Goal: Information Seeking & Learning: Learn about a topic

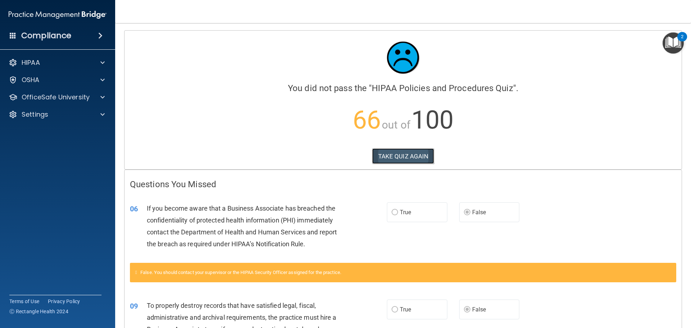
click at [389, 156] on button "TAKE QUIZ AGAIN" at bounding box center [403, 156] width 62 height 16
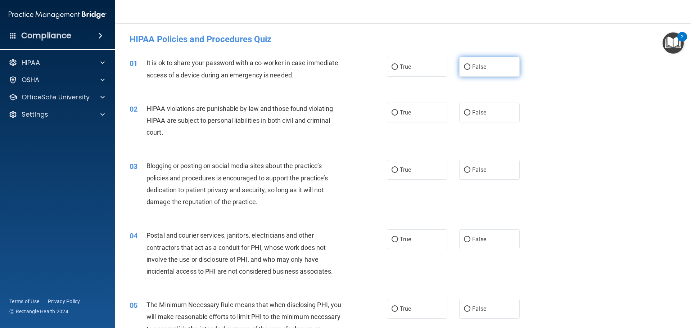
click at [473, 64] on span "False" at bounding box center [479, 66] width 14 height 7
click at [470, 64] on input "False" at bounding box center [467, 66] width 6 height 5
radio input "true"
click at [393, 115] on input "True" at bounding box center [394, 112] width 6 height 5
radio input "true"
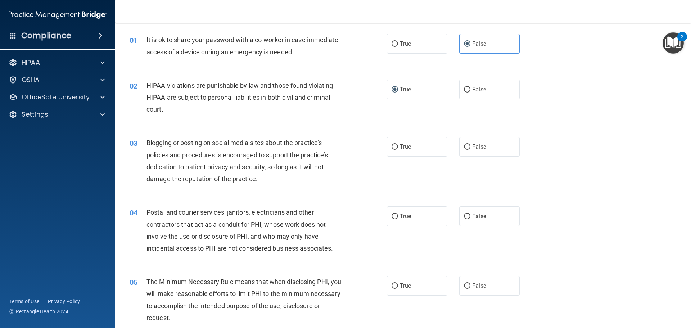
scroll to position [36, 0]
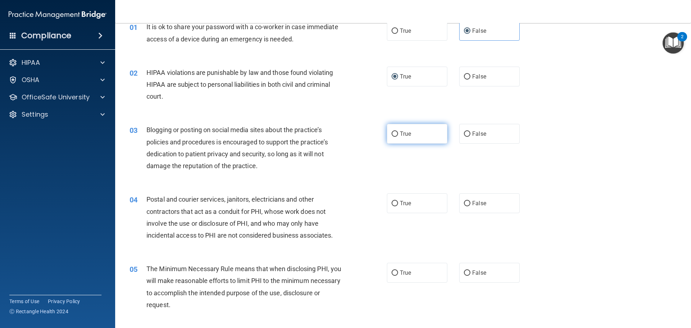
click at [391, 133] on input "True" at bounding box center [394, 133] width 6 height 5
radio input "true"
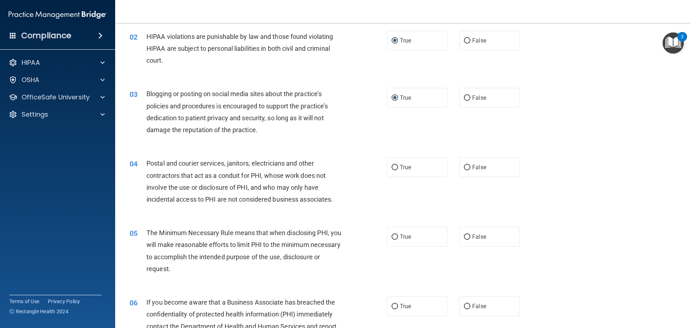
scroll to position [108, 0]
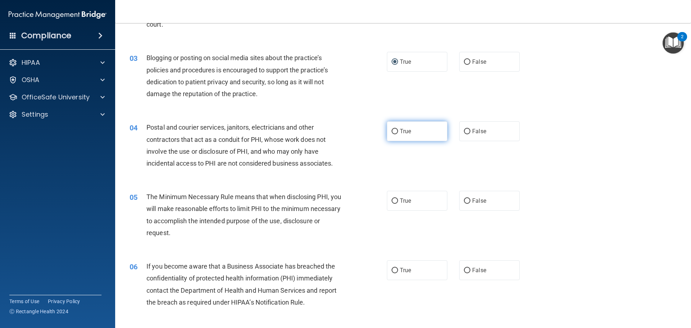
click at [394, 131] on input "True" at bounding box center [394, 131] width 6 height 5
radio input "true"
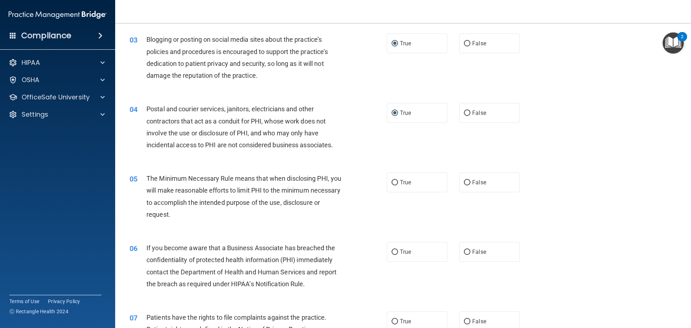
scroll to position [144, 0]
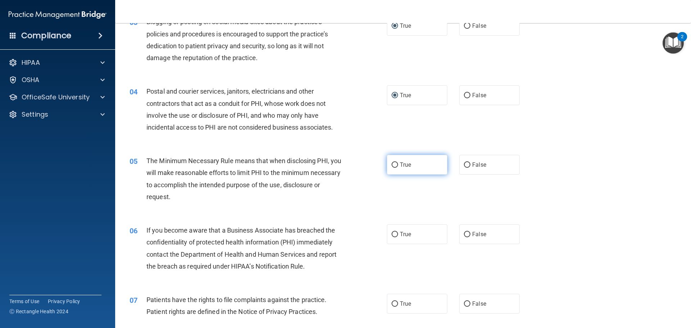
click at [396, 167] on label "True" at bounding box center [417, 165] width 60 height 20
click at [396, 167] on input "True" at bounding box center [394, 164] width 6 height 5
radio input "true"
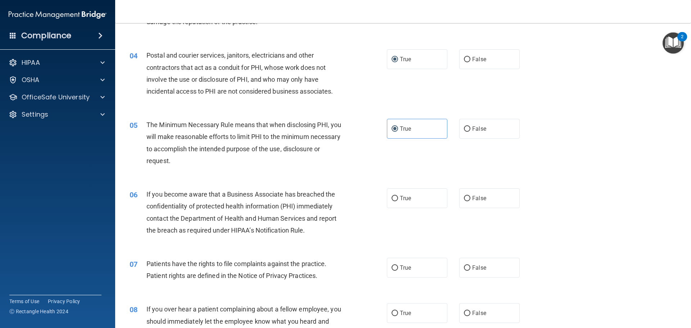
scroll to position [216, 0]
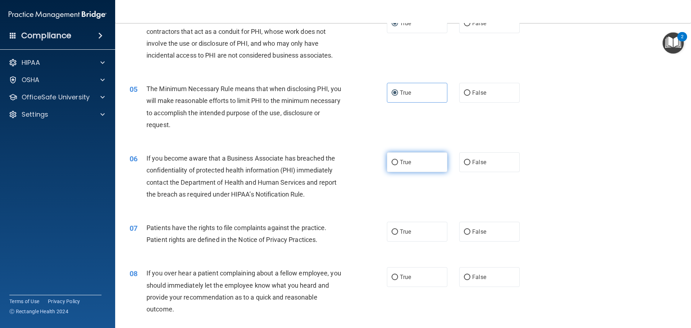
click at [400, 160] on span "True" at bounding box center [405, 162] width 11 height 7
click at [398, 160] on input "True" at bounding box center [394, 162] width 6 height 5
radio input "true"
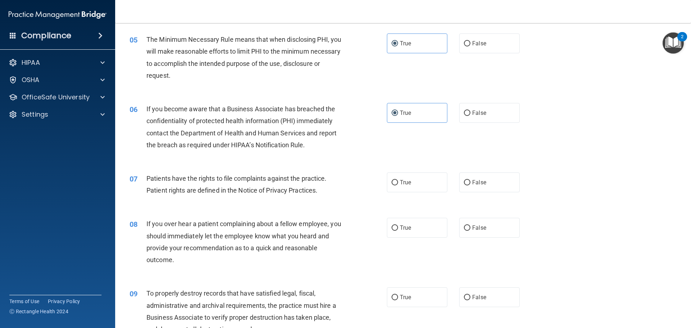
scroll to position [288, 0]
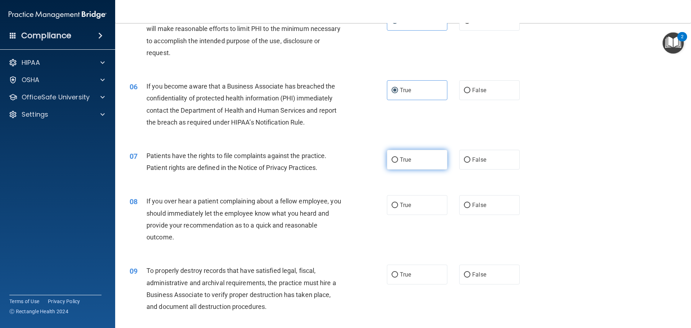
click at [400, 159] on span "True" at bounding box center [405, 159] width 11 height 7
click at [398, 159] on input "True" at bounding box center [394, 159] width 6 height 5
radio input "true"
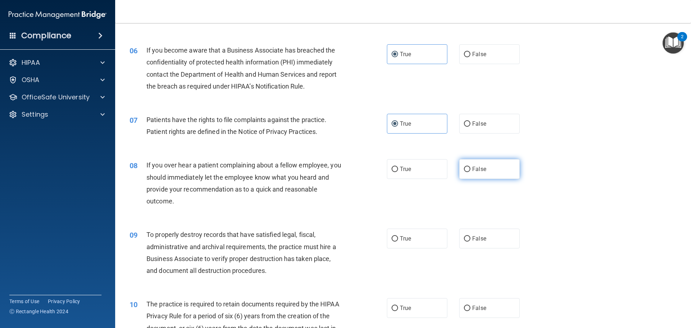
click at [468, 175] on label "False" at bounding box center [489, 169] width 60 height 20
click at [468, 172] on input "False" at bounding box center [467, 169] width 6 height 5
radio input "true"
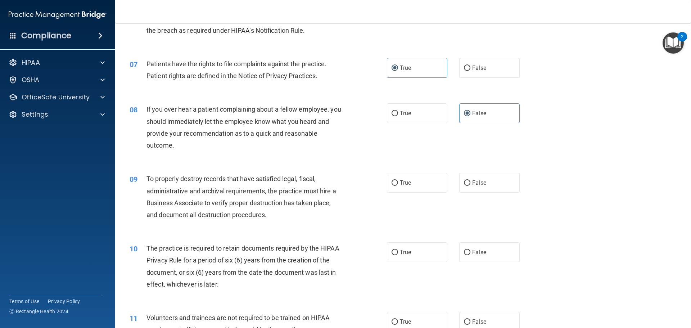
scroll to position [396, 0]
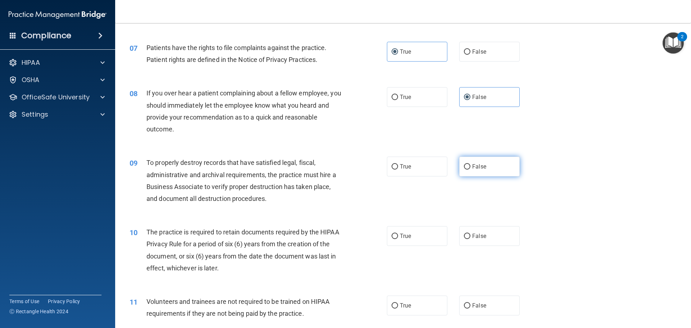
click at [466, 171] on label "False" at bounding box center [489, 166] width 60 height 20
click at [466, 169] on input "False" at bounding box center [467, 166] width 6 height 5
radio input "true"
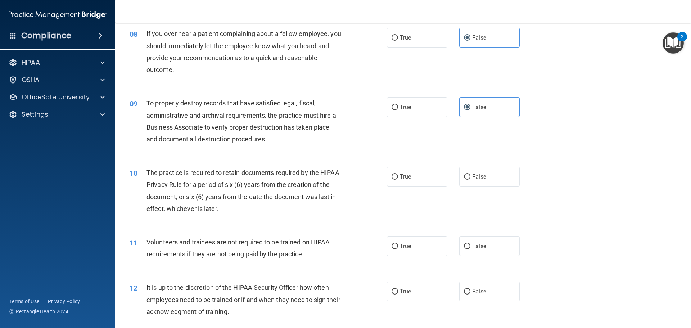
scroll to position [468, 0]
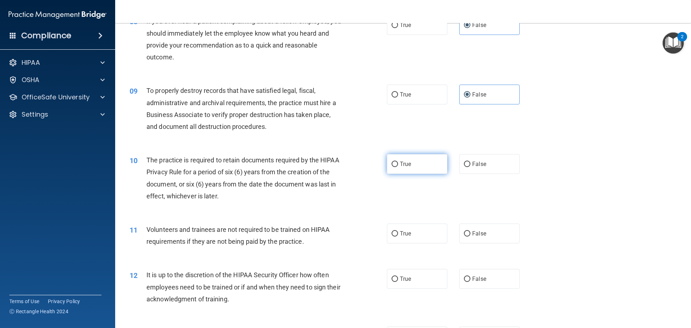
click at [396, 160] on label "True" at bounding box center [417, 164] width 60 height 20
click at [396, 161] on input "True" at bounding box center [394, 163] width 6 height 5
radio input "true"
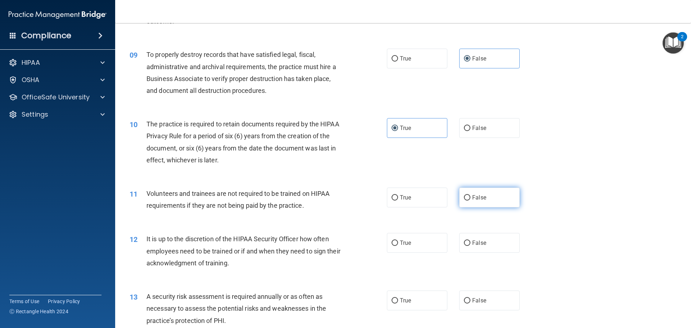
click at [480, 199] on span "False" at bounding box center [479, 197] width 14 height 7
click at [470, 199] on input "False" at bounding box center [467, 197] width 6 height 5
radio input "true"
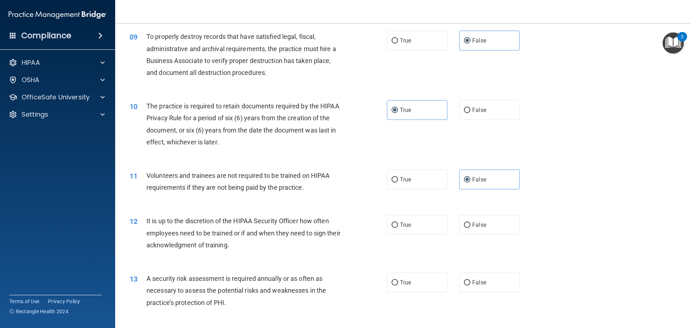
scroll to position [539, 0]
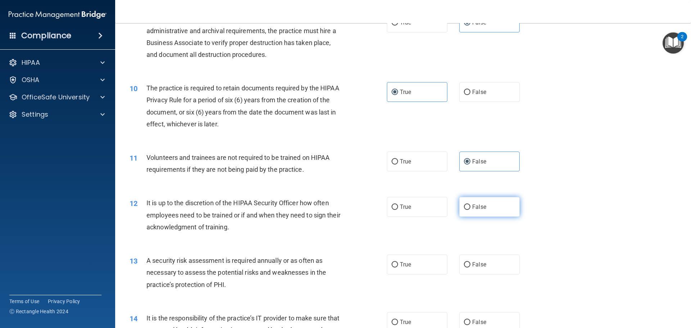
click at [464, 209] on input "False" at bounding box center [467, 206] width 6 height 5
radio input "true"
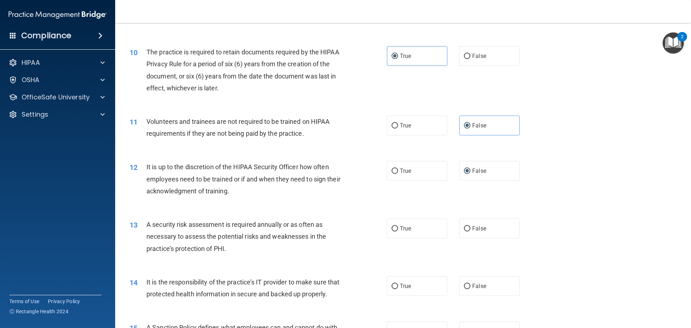
scroll to position [611, 0]
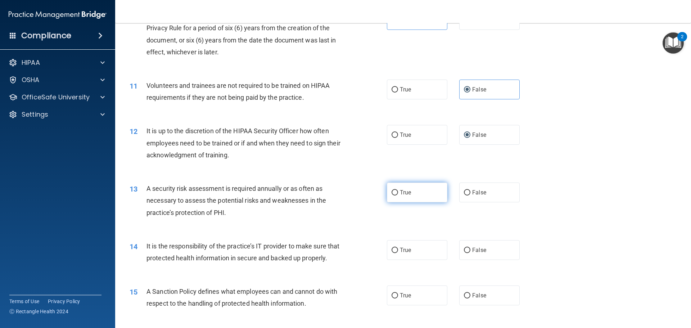
click at [396, 198] on label "True" at bounding box center [417, 192] width 60 height 20
click at [396, 195] on input "True" at bounding box center [394, 192] width 6 height 5
radio input "true"
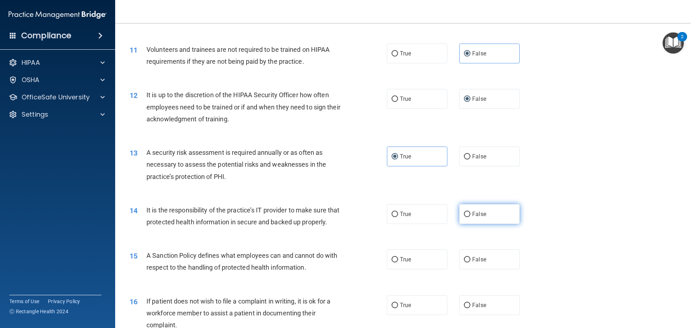
click at [474, 217] on span "False" at bounding box center [479, 213] width 14 height 7
click at [470, 217] on input "False" at bounding box center [467, 213] width 6 height 5
radio input "true"
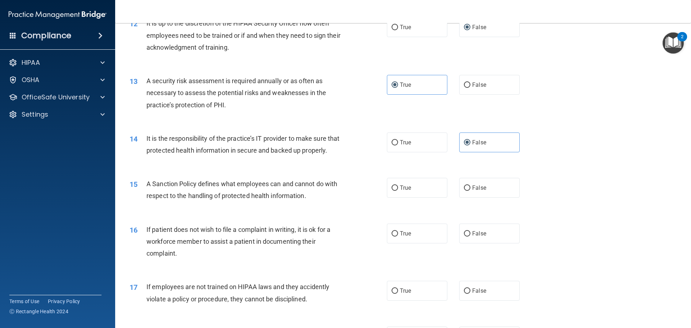
scroll to position [719, 0]
click at [405, 191] on span "True" at bounding box center [405, 187] width 11 height 7
click at [398, 190] on input "True" at bounding box center [394, 187] width 6 height 5
radio input "true"
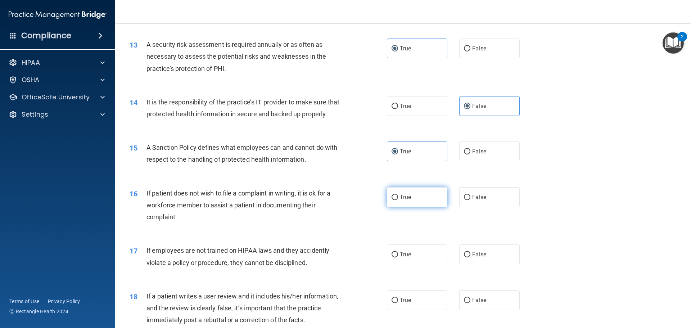
click at [400, 200] on span "True" at bounding box center [405, 196] width 11 height 7
click at [398, 200] on input "True" at bounding box center [394, 197] width 6 height 5
radio input "true"
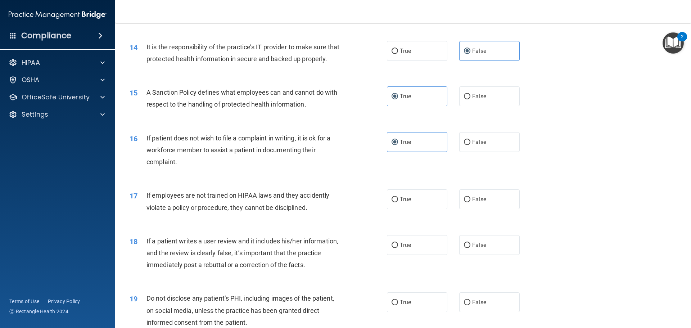
scroll to position [827, 0]
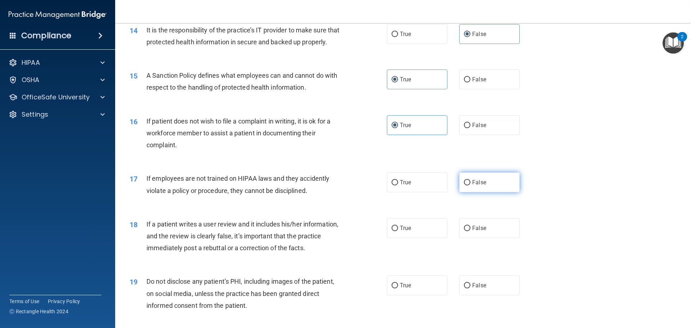
click at [465, 192] on label "False" at bounding box center [489, 182] width 60 height 20
click at [465, 185] on input "False" at bounding box center [467, 182] width 6 height 5
radio input "true"
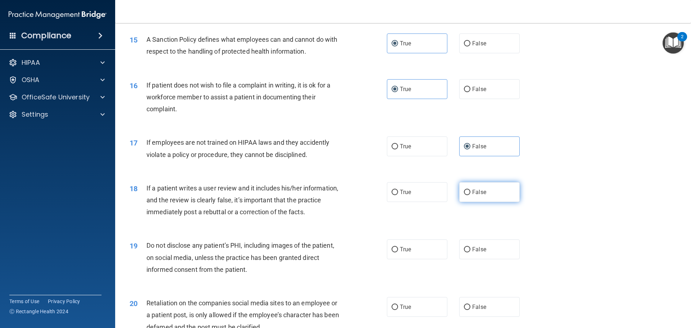
click at [464, 195] on input "False" at bounding box center [467, 192] width 6 height 5
radio input "true"
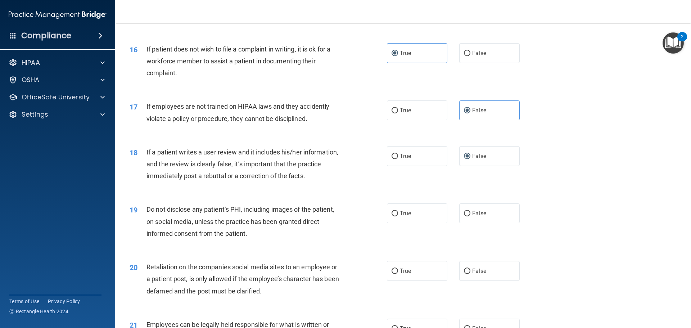
scroll to position [935, 0]
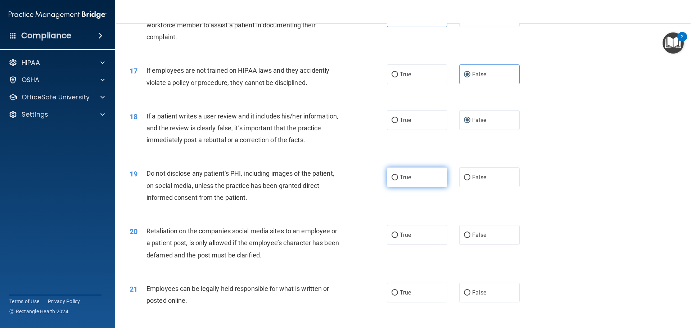
click at [403, 181] on span "True" at bounding box center [405, 177] width 11 height 7
click at [398, 180] on input "True" at bounding box center [394, 177] width 6 height 5
radio input "true"
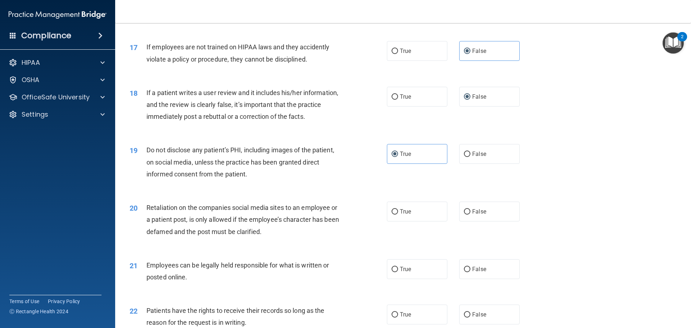
scroll to position [971, 0]
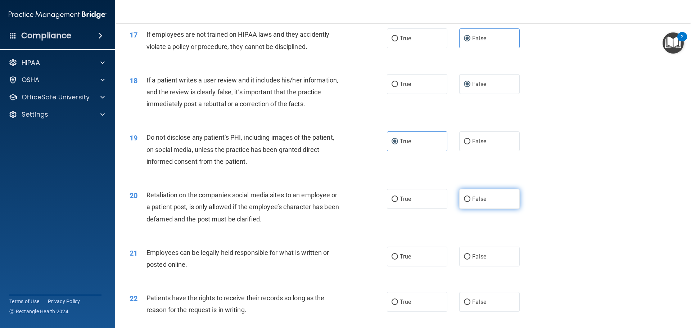
click at [465, 202] on input "False" at bounding box center [467, 198] width 6 height 5
radio input "true"
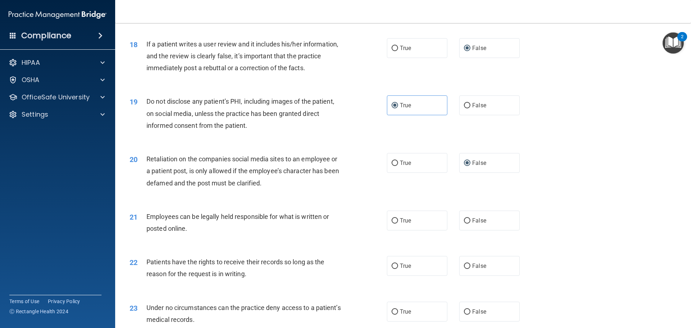
scroll to position [1043, 0]
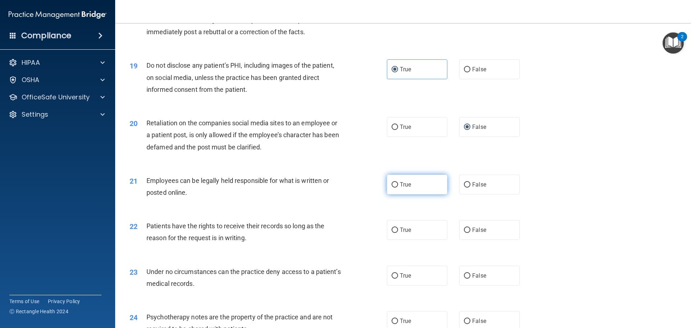
click at [402, 188] on span "True" at bounding box center [405, 184] width 11 height 7
click at [398, 187] on input "True" at bounding box center [394, 184] width 6 height 5
radio input "true"
click at [397, 240] on label "True" at bounding box center [417, 230] width 60 height 20
click at [397, 233] on input "True" at bounding box center [394, 229] width 6 height 5
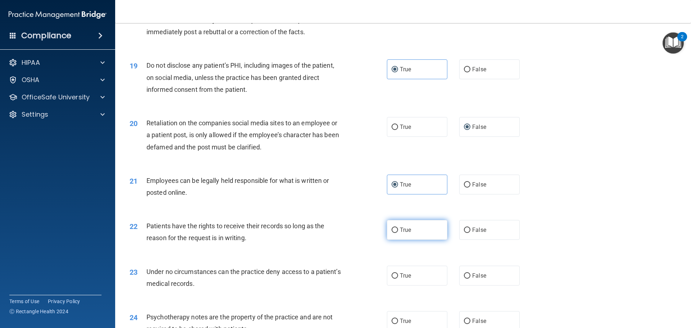
radio input "true"
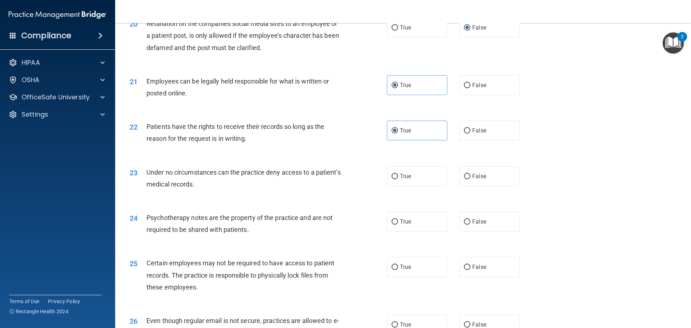
scroll to position [1151, 0]
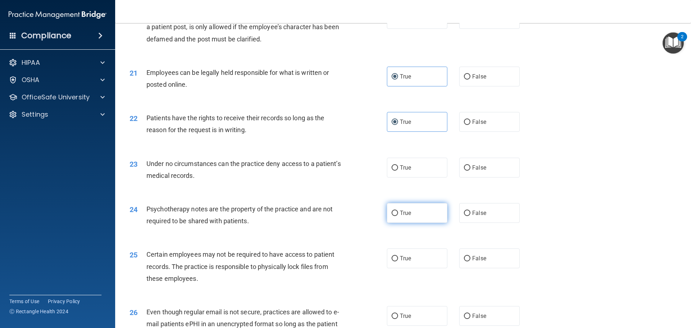
click at [405, 223] on label "True" at bounding box center [417, 213] width 60 height 20
click at [398, 216] on input "True" at bounding box center [394, 212] width 6 height 5
radio input "true"
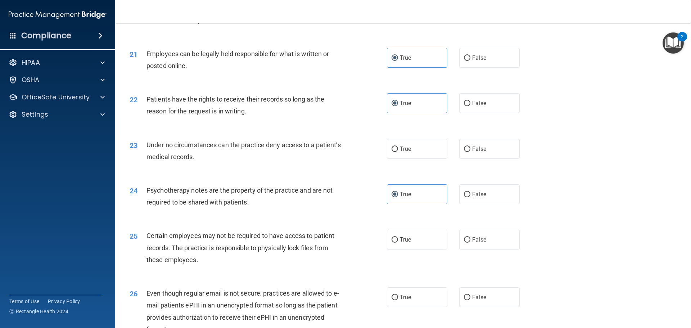
scroll to position [1187, 0]
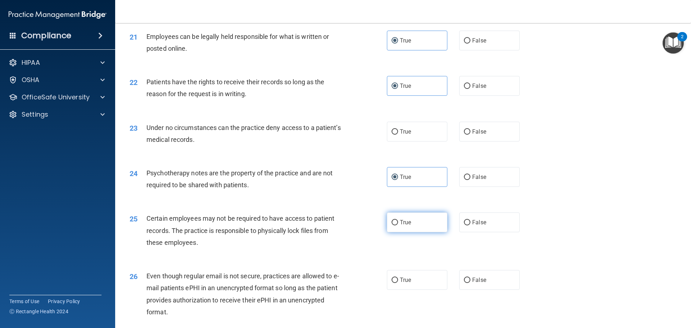
click at [391, 225] on input "True" at bounding box center [394, 222] width 6 height 5
radio input "true"
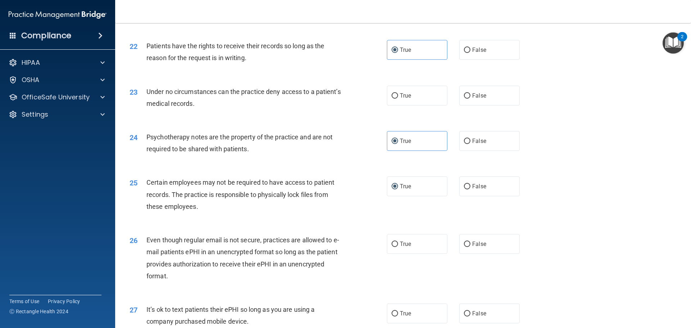
scroll to position [1259, 0]
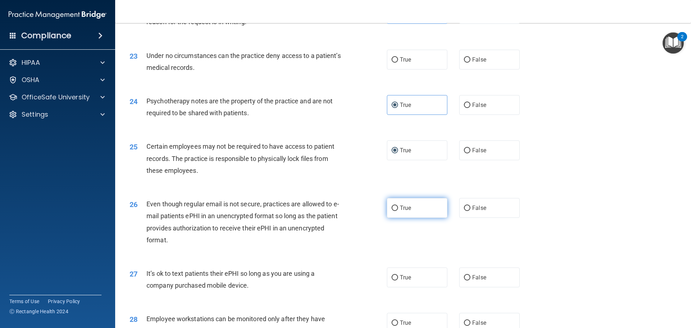
click at [393, 211] on input "True" at bounding box center [394, 207] width 6 height 5
radio input "true"
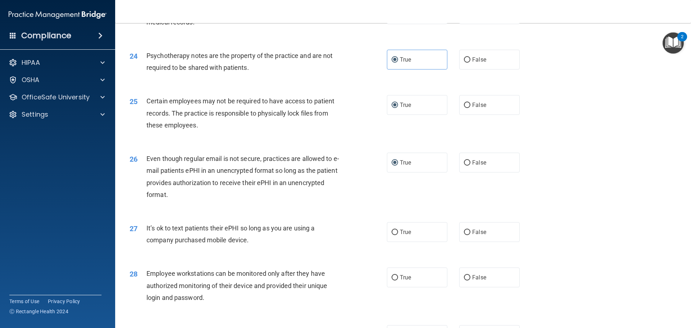
scroll to position [1331, 0]
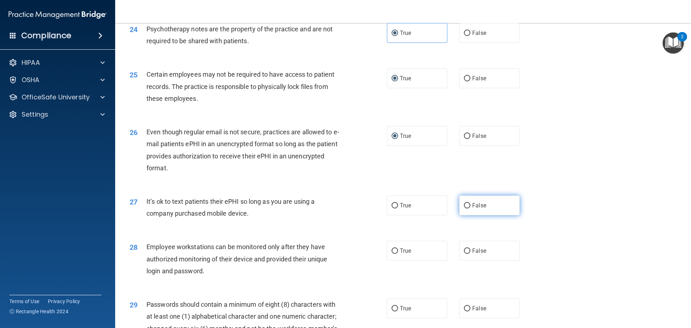
click at [466, 208] on input "False" at bounding box center [467, 205] width 6 height 5
radio input "true"
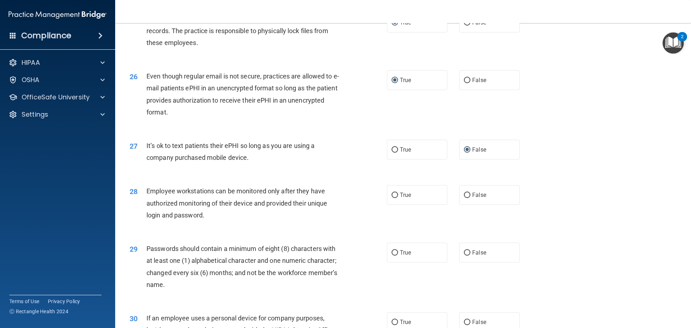
scroll to position [1403, 0]
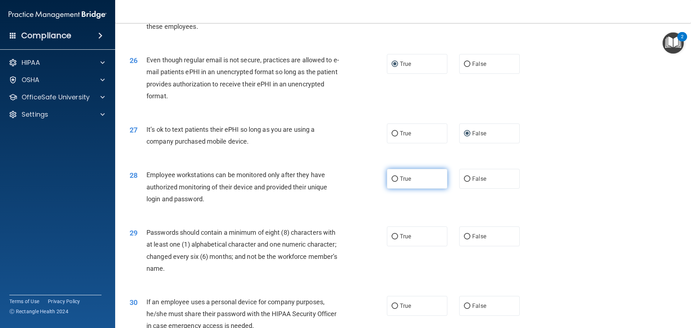
click at [395, 184] on label "True" at bounding box center [417, 179] width 60 height 20
click at [395, 182] on input "True" at bounding box center [394, 178] width 6 height 5
radio input "true"
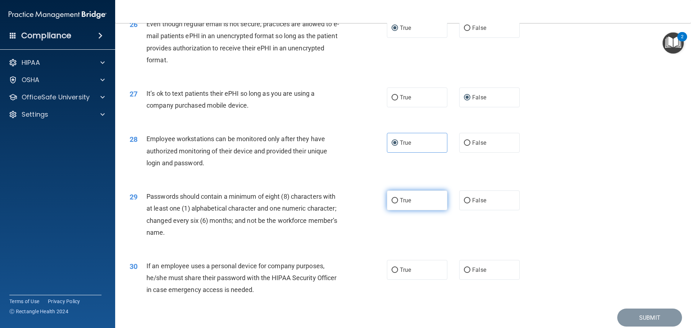
click at [398, 205] on label "True" at bounding box center [417, 200] width 60 height 20
click at [398, 203] on input "True" at bounding box center [394, 200] width 6 height 5
radio input "true"
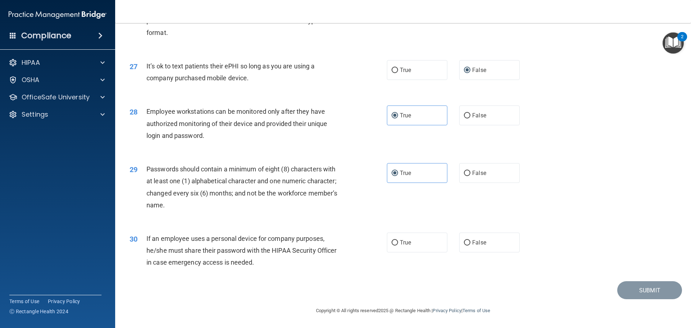
scroll to position [1475, 0]
click at [465, 252] on label "False" at bounding box center [489, 242] width 60 height 20
click at [465, 245] on input "False" at bounding box center [467, 242] width 6 height 5
radio input "true"
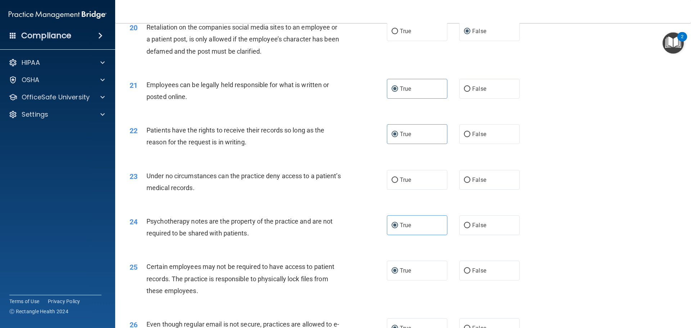
scroll to position [1115, 0]
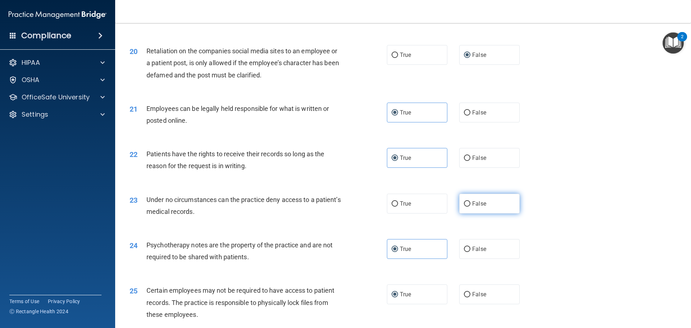
click at [464, 206] on input "False" at bounding box center [467, 203] width 6 height 5
radio input "true"
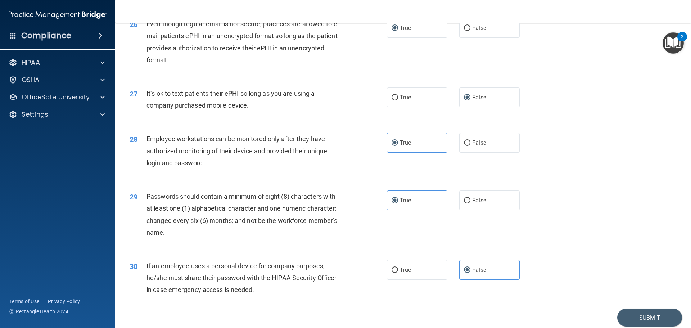
scroll to position [1478, 0]
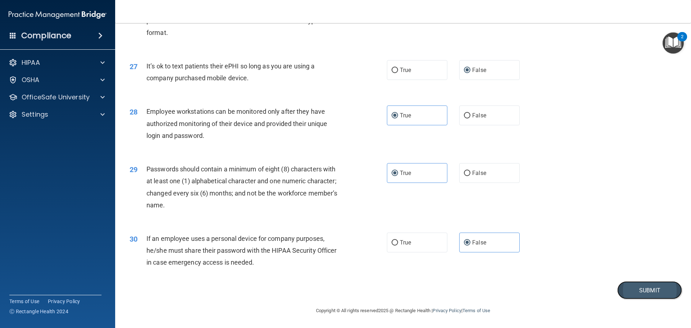
click at [652, 293] on button "Submit" at bounding box center [649, 290] width 65 height 18
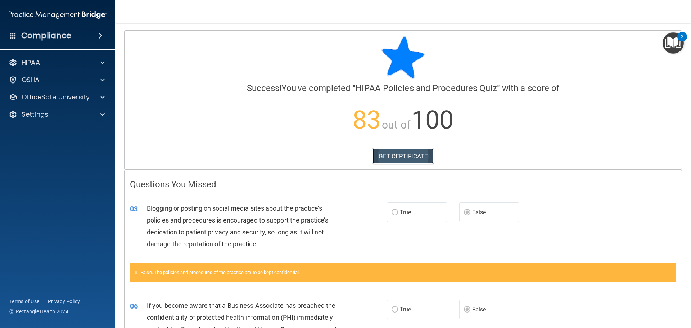
click at [418, 156] on link "GET CERTIFICATE" at bounding box center [402, 156] width 61 height 16
click at [64, 95] on p "OfficeSafe University" at bounding box center [56, 97] width 68 height 9
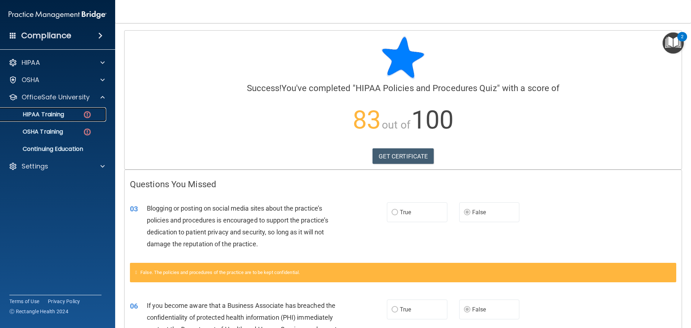
click at [59, 116] on p "HIPAA Training" at bounding box center [34, 114] width 59 height 7
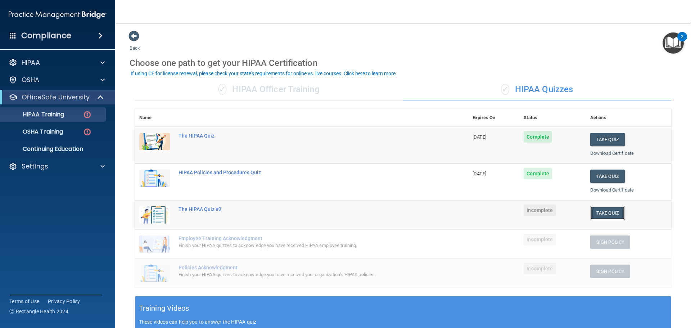
click at [599, 214] on button "Take Quiz" at bounding box center [607, 212] width 35 height 13
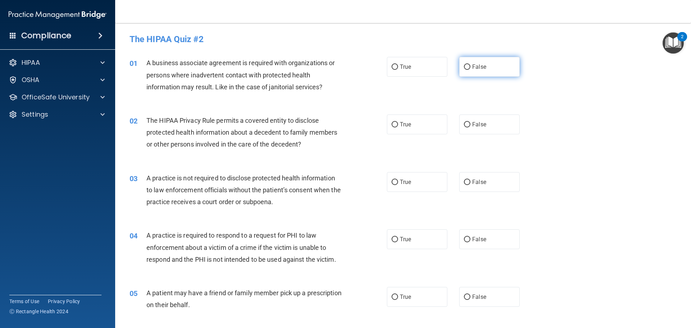
click at [469, 71] on label "False" at bounding box center [489, 67] width 60 height 20
click at [469, 70] on input "False" at bounding box center [467, 66] width 6 height 5
radio input "true"
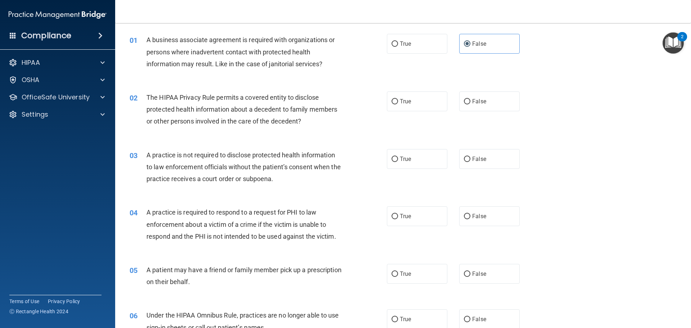
scroll to position [36, 0]
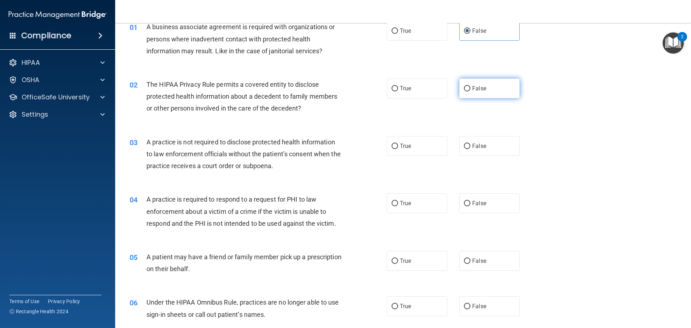
click at [472, 87] on span "False" at bounding box center [479, 88] width 14 height 7
click at [470, 87] on input "False" at bounding box center [467, 88] width 6 height 5
radio input "true"
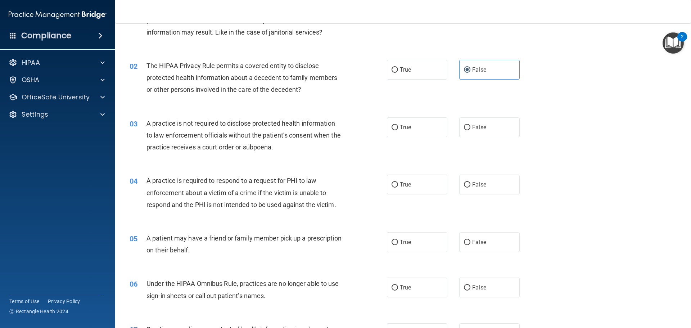
scroll to position [72, 0]
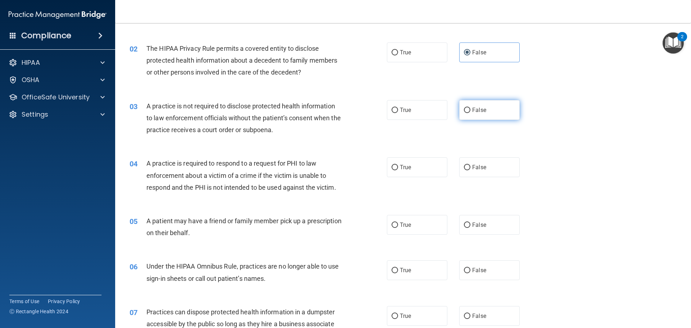
click at [477, 115] on label "False" at bounding box center [489, 110] width 60 height 20
click at [470, 113] on input "False" at bounding box center [467, 110] width 6 height 5
radio input "true"
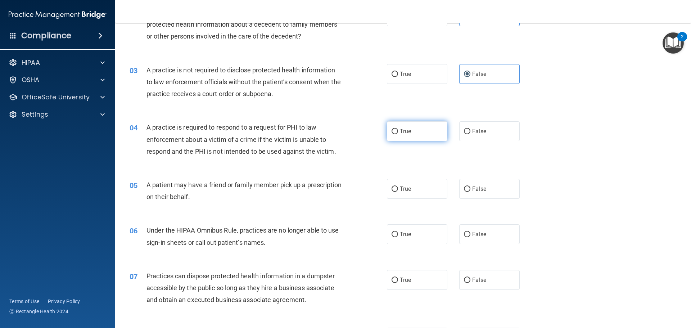
click at [391, 131] on input "True" at bounding box center [394, 131] width 6 height 5
radio input "true"
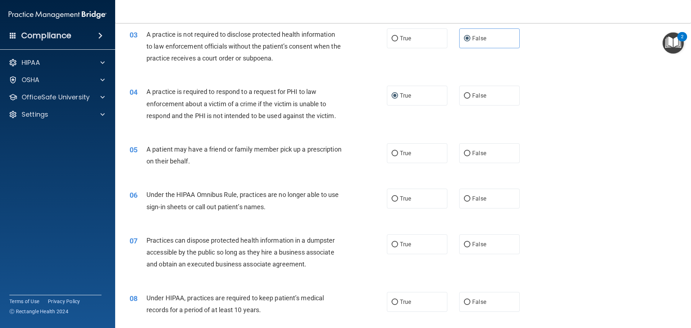
scroll to position [144, 0]
click at [476, 154] on span "False" at bounding box center [479, 152] width 14 height 7
click at [470, 154] on input "False" at bounding box center [467, 152] width 6 height 5
radio input "true"
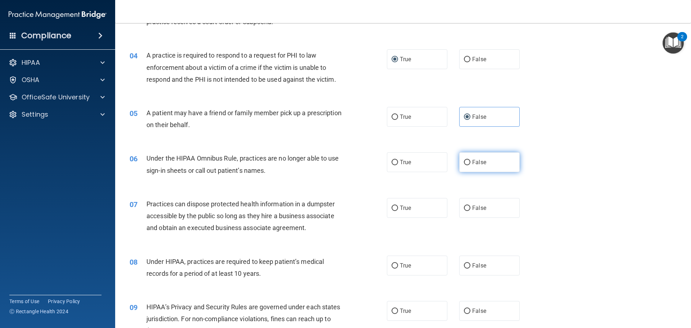
click at [475, 165] on span "False" at bounding box center [479, 162] width 14 height 7
click at [470, 165] on input "False" at bounding box center [467, 162] width 6 height 5
radio input "true"
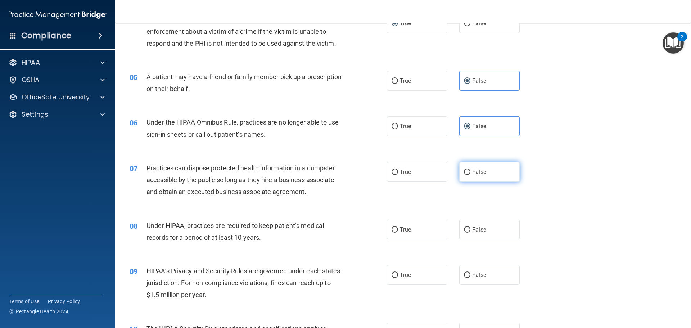
click at [468, 172] on label "False" at bounding box center [489, 172] width 60 height 20
click at [468, 172] on input "False" at bounding box center [467, 171] width 6 height 5
radio input "true"
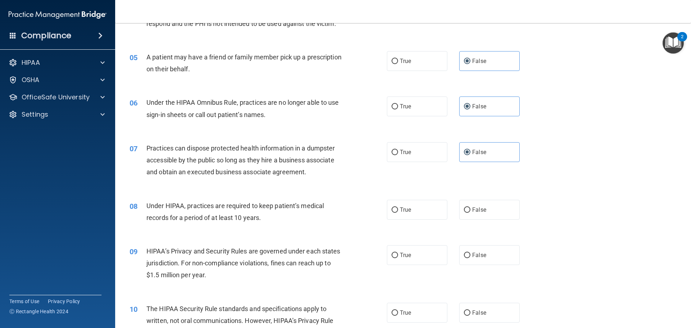
scroll to position [252, 0]
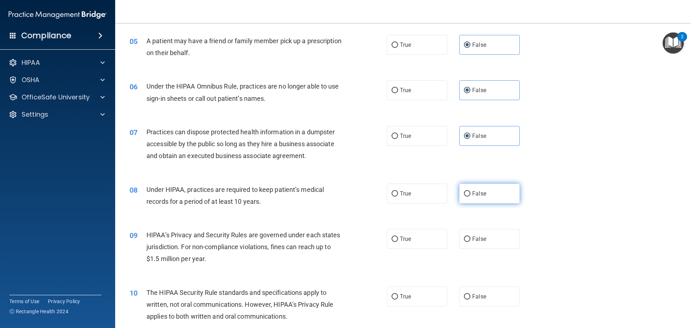
click at [464, 192] on input "False" at bounding box center [467, 193] width 6 height 5
radio input "true"
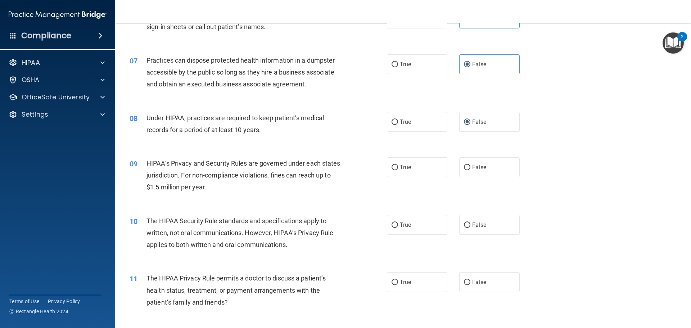
scroll to position [324, 0]
click at [405, 171] on label "True" at bounding box center [417, 167] width 60 height 20
click at [398, 170] on input "True" at bounding box center [394, 166] width 6 height 5
radio input "true"
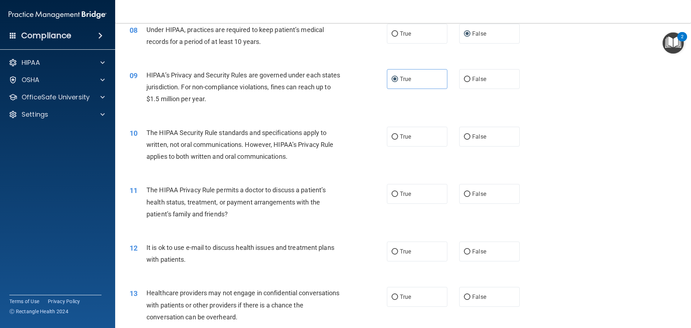
scroll to position [375, 0]
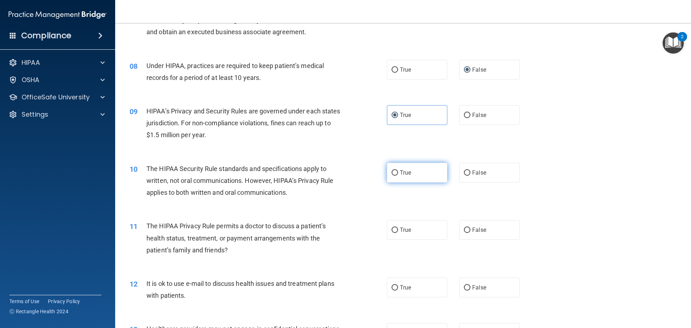
click at [409, 176] on label "True" at bounding box center [417, 173] width 60 height 20
click at [398, 176] on input "True" at bounding box center [394, 172] width 6 height 5
radio input "true"
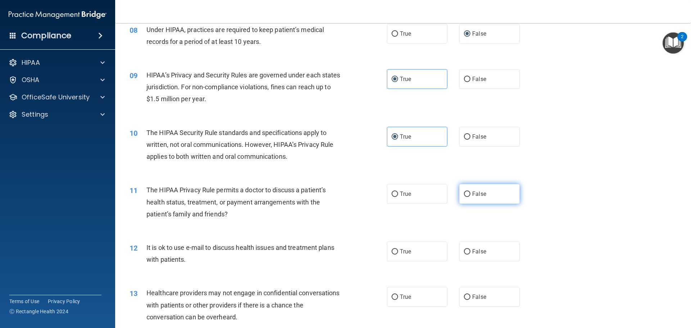
click at [475, 192] on span "False" at bounding box center [479, 193] width 14 height 7
click at [470, 192] on input "False" at bounding box center [467, 193] width 6 height 5
radio input "true"
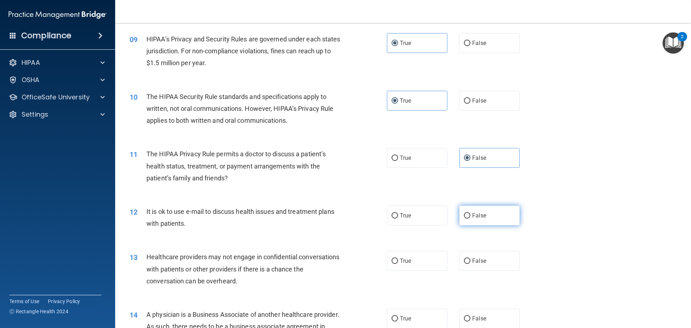
click at [461, 211] on label "False" at bounding box center [489, 215] width 60 height 20
click at [464, 213] on input "False" at bounding box center [467, 215] width 6 height 5
radio input "true"
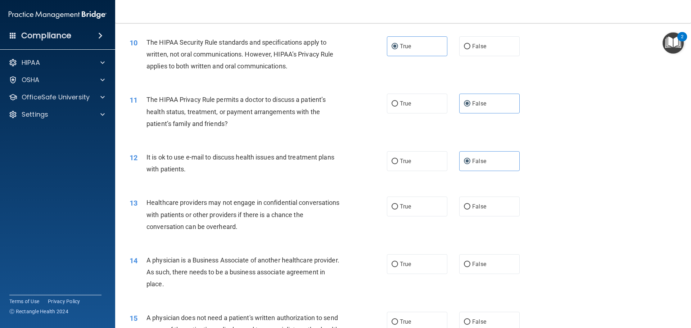
scroll to position [519, 0]
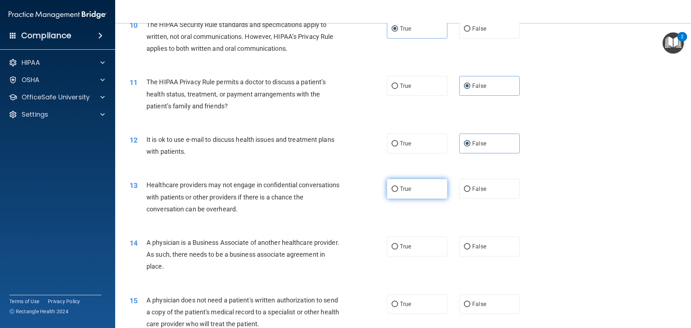
click at [395, 186] on label "True" at bounding box center [417, 189] width 60 height 20
click at [395, 186] on input "True" at bounding box center [394, 188] width 6 height 5
radio input "true"
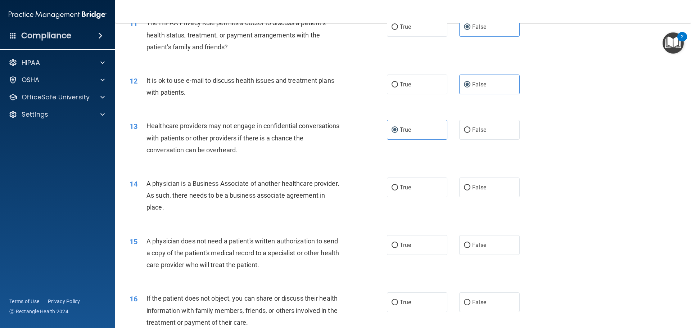
scroll to position [591, 0]
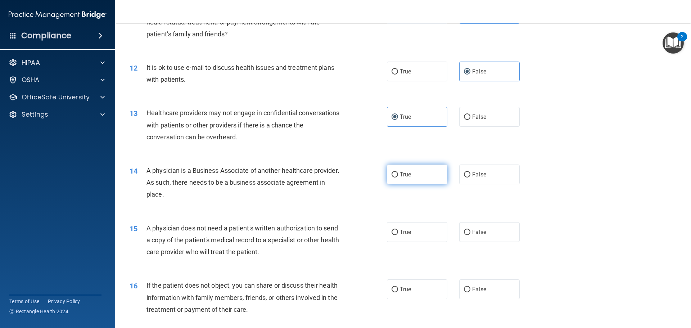
click at [391, 176] on input "True" at bounding box center [394, 174] width 6 height 5
radio input "true"
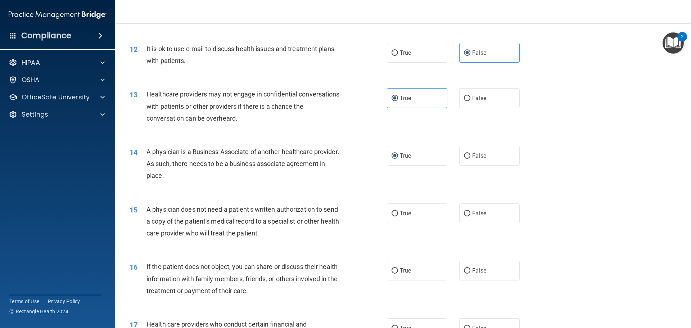
scroll to position [627, 0]
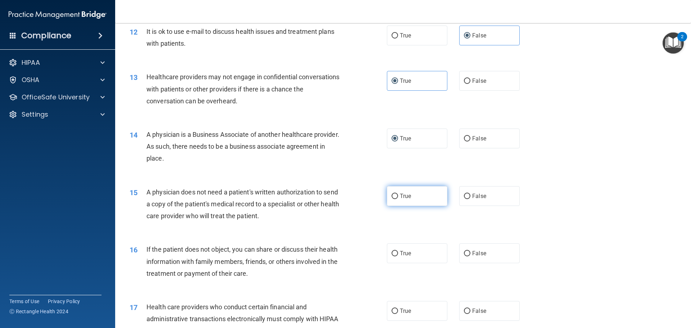
click at [389, 192] on label "True" at bounding box center [417, 196] width 60 height 20
click at [391, 193] on input "True" at bounding box center [394, 195] width 6 height 5
radio input "true"
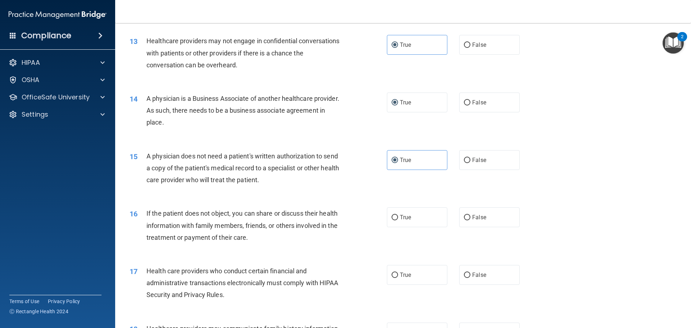
scroll to position [699, 0]
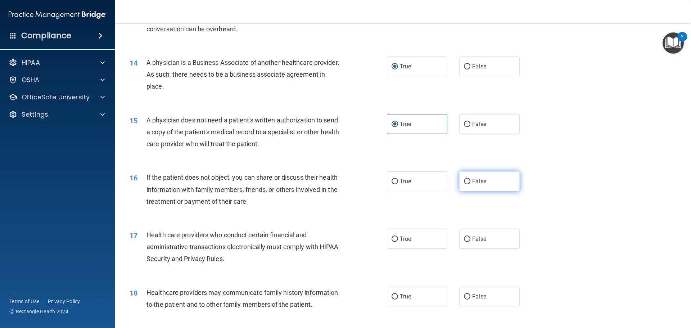
click at [473, 179] on span "False" at bounding box center [479, 181] width 14 height 7
click at [470, 179] on input "False" at bounding box center [467, 181] width 6 height 5
radio input "true"
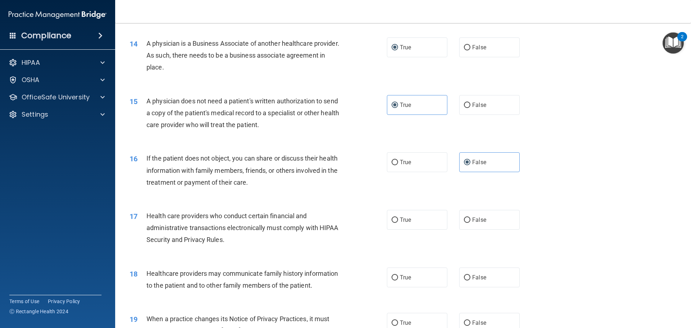
scroll to position [735, 0]
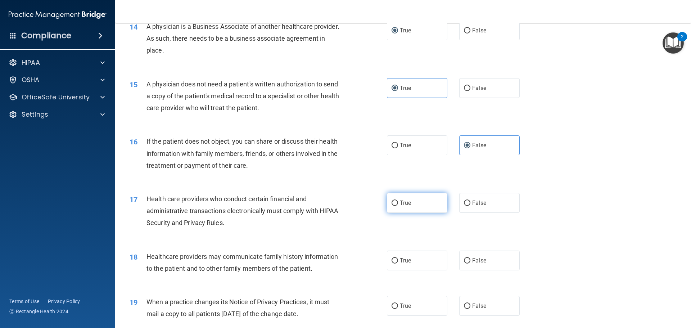
click at [391, 200] on input "True" at bounding box center [394, 202] width 6 height 5
radio input "true"
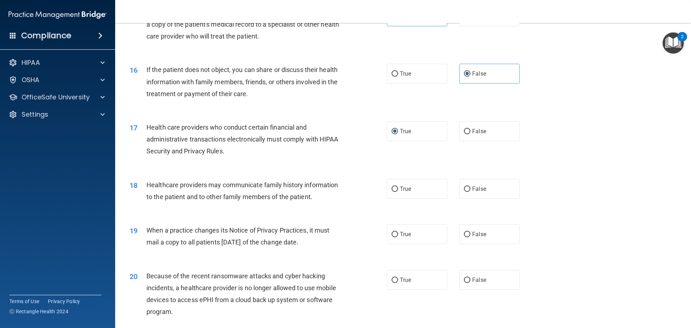
scroll to position [807, 0]
click at [392, 182] on label "True" at bounding box center [417, 188] width 60 height 20
click at [392, 186] on input "True" at bounding box center [394, 188] width 6 height 5
radio input "true"
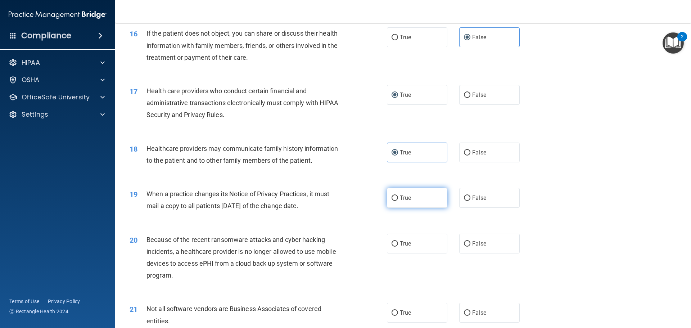
click at [396, 195] on label "True" at bounding box center [417, 198] width 60 height 20
click at [396, 195] on input "True" at bounding box center [394, 197] width 6 height 5
radio input "true"
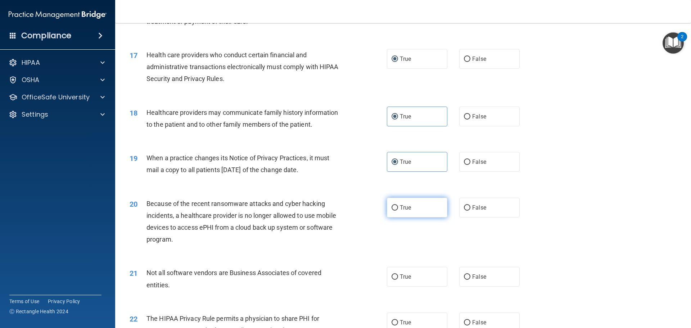
click at [397, 209] on label "True" at bounding box center [417, 207] width 60 height 20
click at [397, 209] on input "True" at bounding box center [394, 207] width 6 height 5
radio input "true"
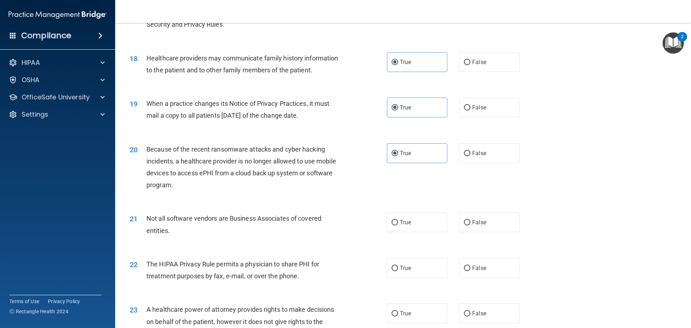
scroll to position [951, 0]
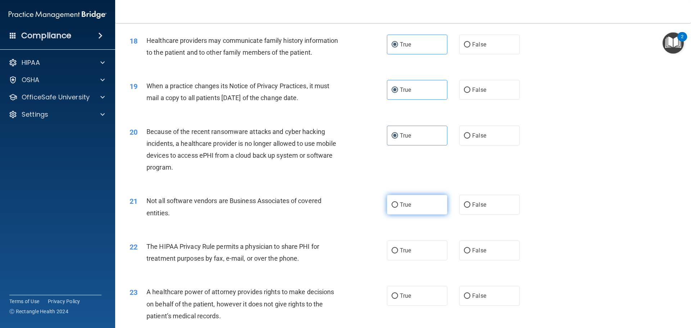
click at [401, 210] on label "True" at bounding box center [417, 205] width 60 height 20
click at [398, 208] on input "True" at bounding box center [394, 204] width 6 height 5
radio input "true"
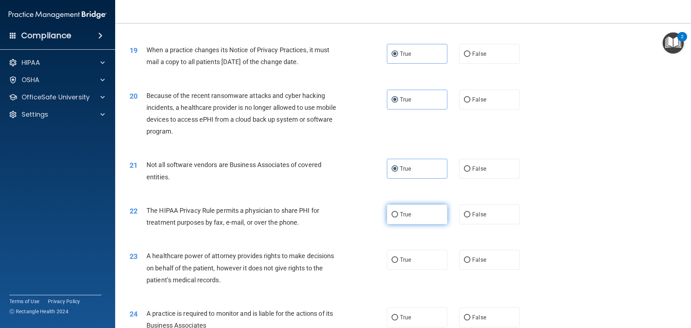
click at [396, 217] on label "True" at bounding box center [417, 214] width 60 height 20
click at [396, 217] on input "True" at bounding box center [394, 214] width 6 height 5
radio input "true"
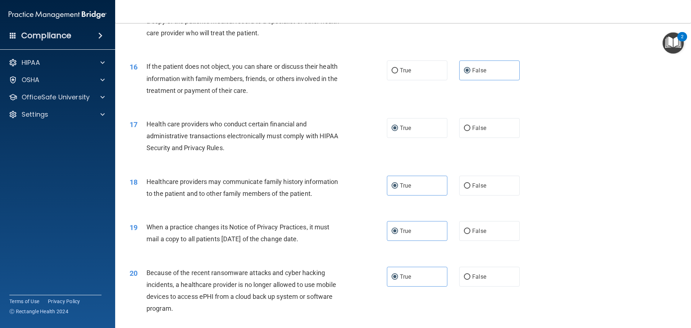
scroll to position [791, 0]
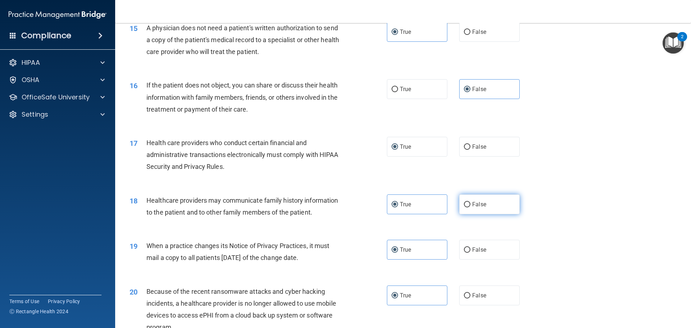
click at [472, 206] on span "False" at bounding box center [479, 204] width 14 height 7
click at [469, 206] on input "False" at bounding box center [467, 204] width 6 height 5
radio input "true"
radio input "false"
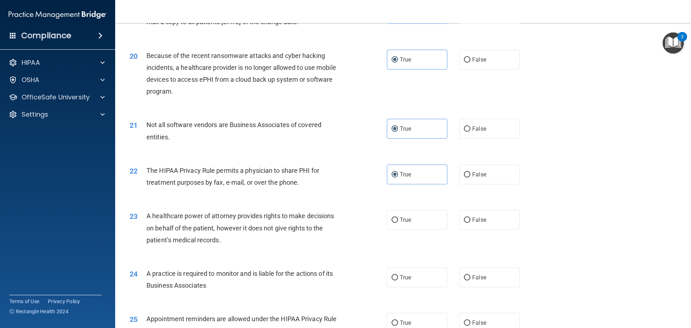
scroll to position [1043, 0]
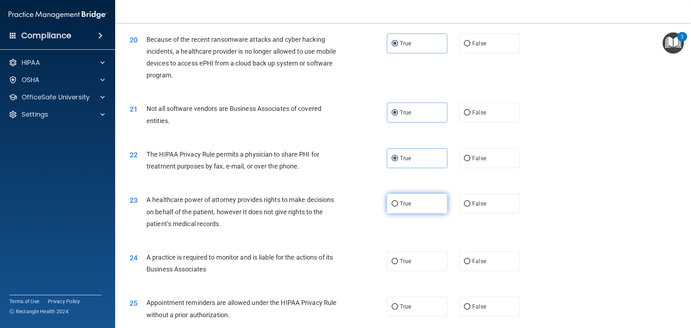
click at [398, 198] on label "True" at bounding box center [417, 203] width 60 height 20
click at [398, 201] on input "True" at bounding box center [394, 203] width 6 height 5
radio input "true"
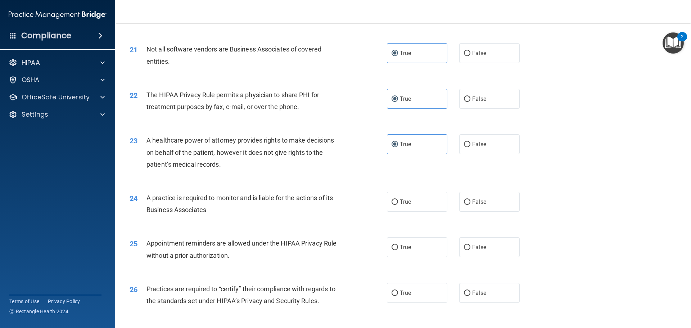
scroll to position [1115, 0]
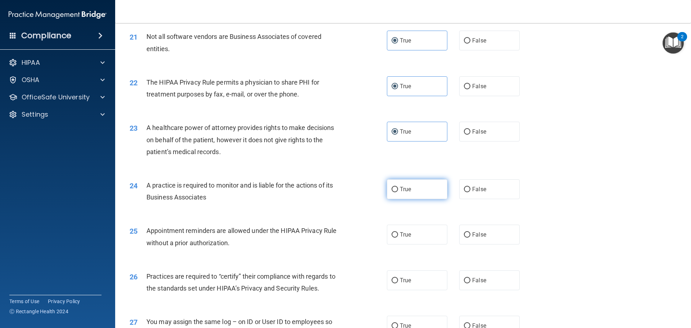
click at [410, 192] on label "True" at bounding box center [417, 189] width 60 height 20
click at [398, 192] on input "True" at bounding box center [394, 189] width 6 height 5
radio input "true"
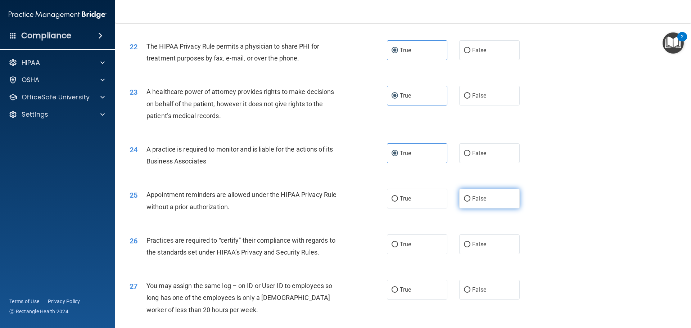
click at [464, 193] on label "False" at bounding box center [489, 198] width 60 height 20
click at [464, 196] on input "False" at bounding box center [467, 198] width 6 height 5
radio input "true"
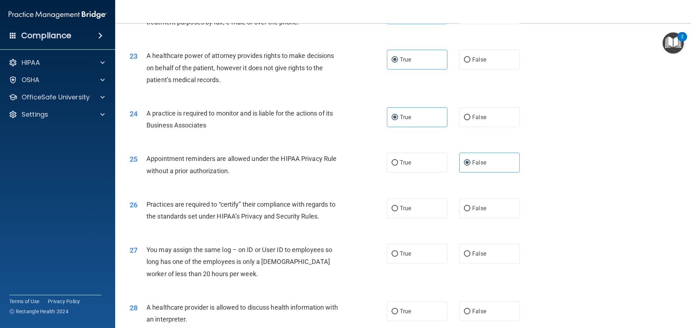
scroll to position [1223, 0]
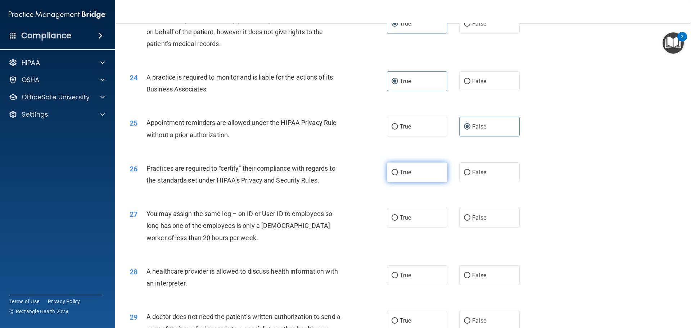
click at [405, 179] on label "True" at bounding box center [417, 172] width 60 height 20
click at [398, 175] on input "True" at bounding box center [394, 172] width 6 height 5
radio input "true"
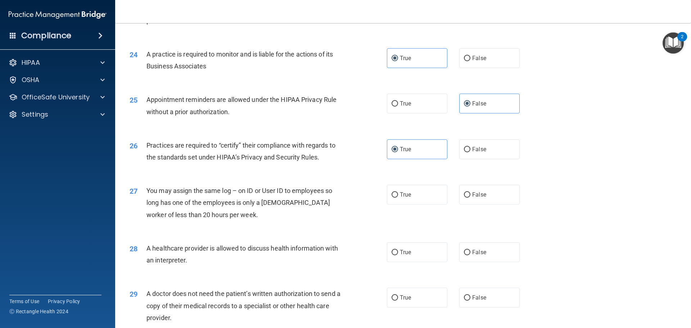
scroll to position [1259, 0]
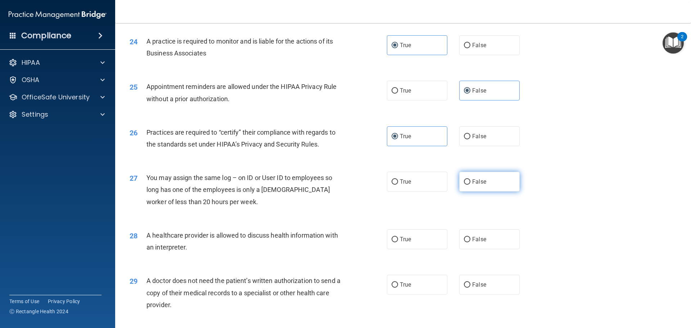
click at [483, 183] on label "False" at bounding box center [489, 182] width 60 height 20
click at [470, 183] on input "False" at bounding box center [467, 181] width 6 height 5
radio input "true"
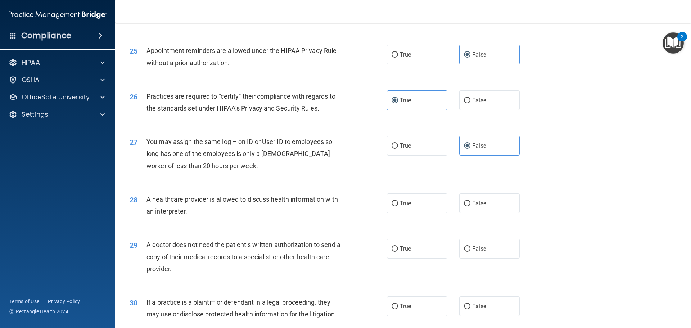
scroll to position [1331, 0]
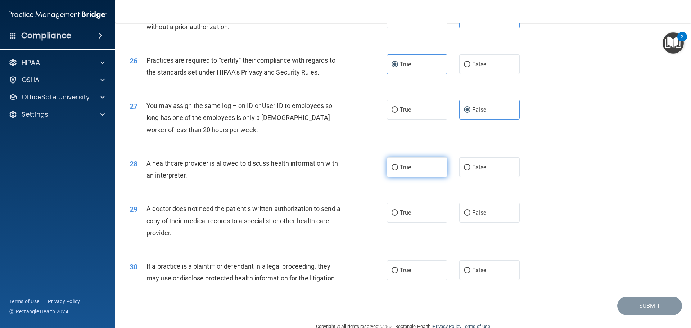
click at [410, 174] on label "True" at bounding box center [417, 167] width 60 height 20
click at [398, 170] on input "True" at bounding box center [394, 167] width 6 height 5
radio input "true"
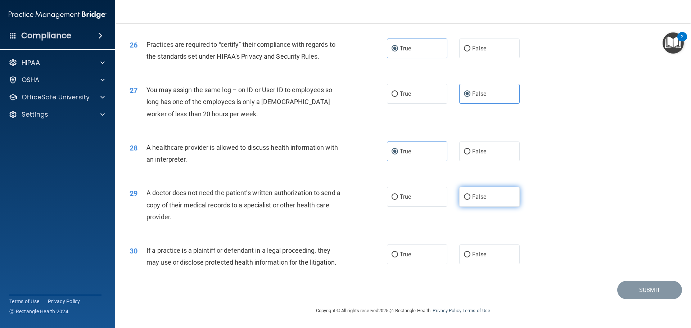
click at [465, 191] on label "False" at bounding box center [489, 197] width 60 height 20
click at [465, 194] on input "False" at bounding box center [467, 196] width 6 height 5
radio input "true"
click at [468, 250] on label "False" at bounding box center [489, 254] width 60 height 20
click at [468, 252] on input "False" at bounding box center [467, 254] width 6 height 5
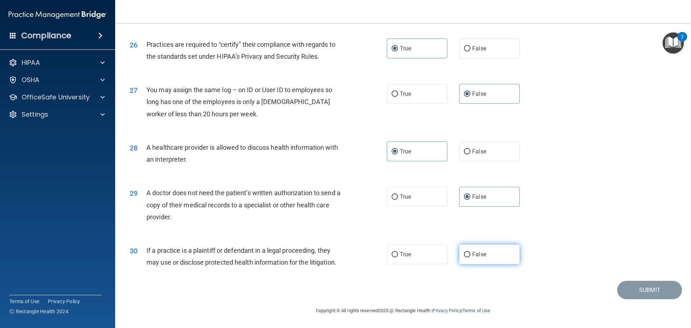
radio input "true"
click at [628, 284] on button "Submit" at bounding box center [649, 290] width 65 height 18
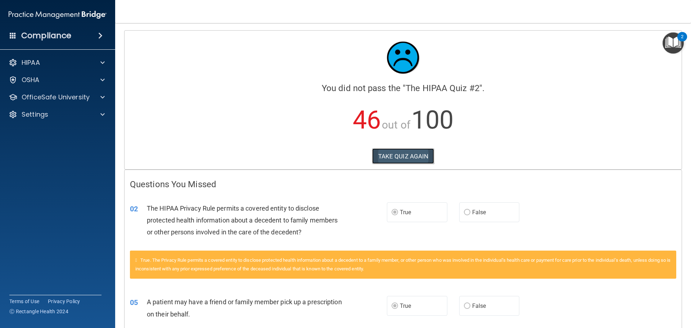
click at [384, 157] on button "TAKE QUIZ AGAIN" at bounding box center [403, 156] width 62 height 16
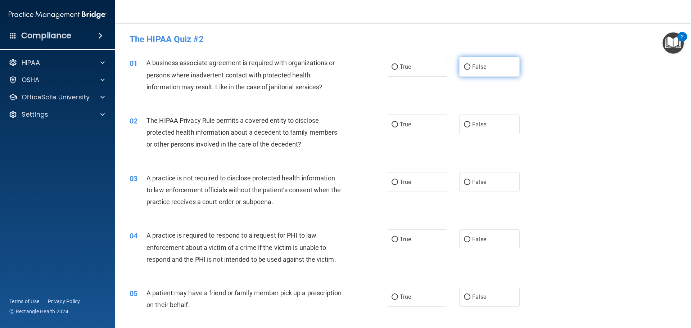
click at [476, 72] on label "False" at bounding box center [489, 67] width 60 height 20
click at [470, 70] on input "False" at bounding box center [467, 66] width 6 height 5
radio input "true"
click at [410, 124] on label "True" at bounding box center [417, 124] width 60 height 20
click at [398, 124] on input "True" at bounding box center [394, 124] width 6 height 5
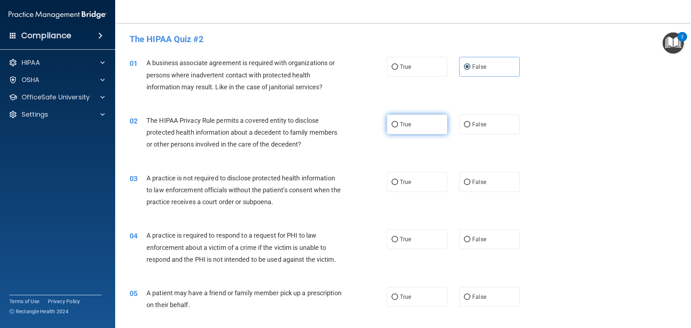
radio input "true"
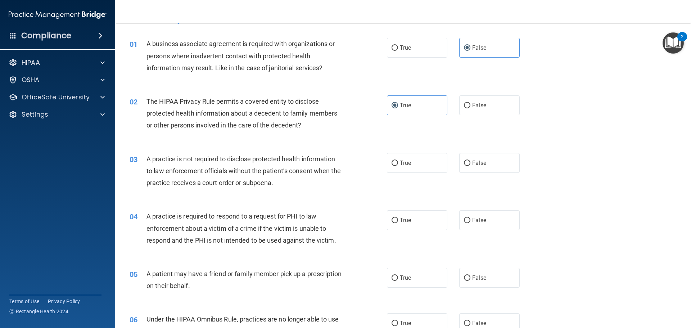
scroll to position [36, 0]
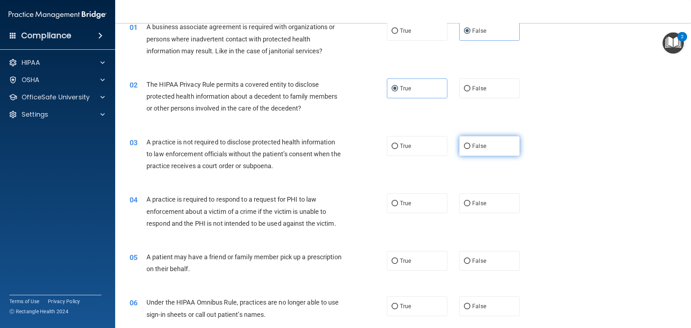
click at [468, 149] on label "False" at bounding box center [489, 146] width 60 height 20
click at [468, 149] on input "False" at bounding box center [467, 145] width 6 height 5
radio input "true"
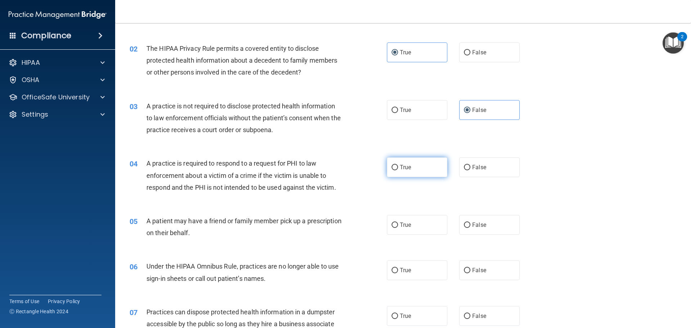
click at [397, 167] on label "True" at bounding box center [417, 167] width 60 height 20
click at [397, 167] on input "True" at bounding box center [394, 167] width 6 height 5
radio input "true"
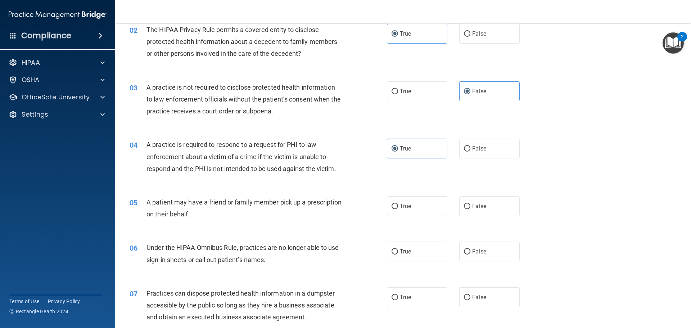
scroll to position [108, 0]
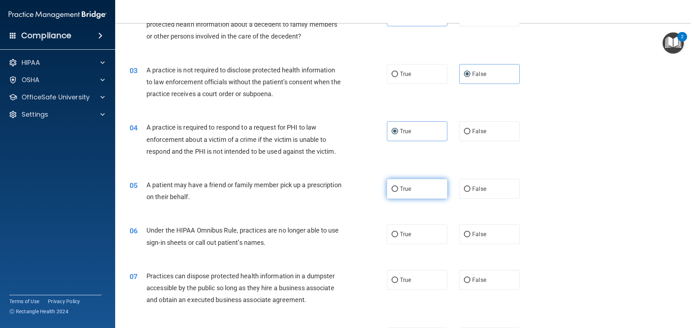
click at [395, 193] on label "True" at bounding box center [417, 189] width 60 height 20
click at [395, 192] on input "True" at bounding box center [394, 188] width 6 height 5
radio input "true"
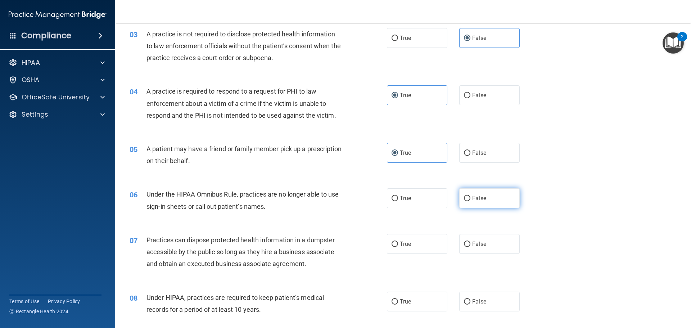
click at [464, 197] on input "False" at bounding box center [467, 198] width 6 height 5
radio input "true"
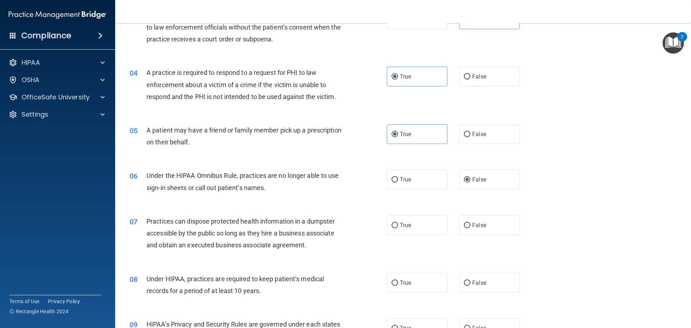
scroll to position [180, 0]
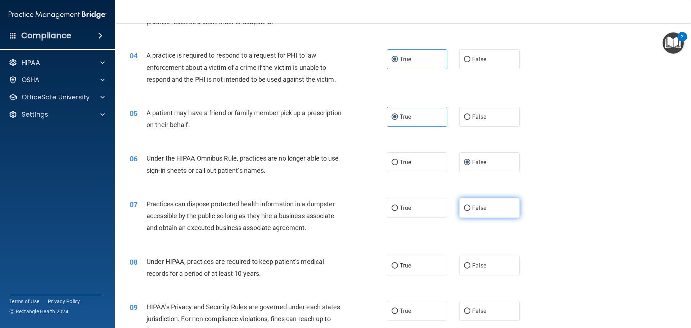
click at [492, 210] on label "False" at bounding box center [489, 208] width 60 height 20
click at [470, 210] on input "False" at bounding box center [467, 207] width 6 height 5
radio input "true"
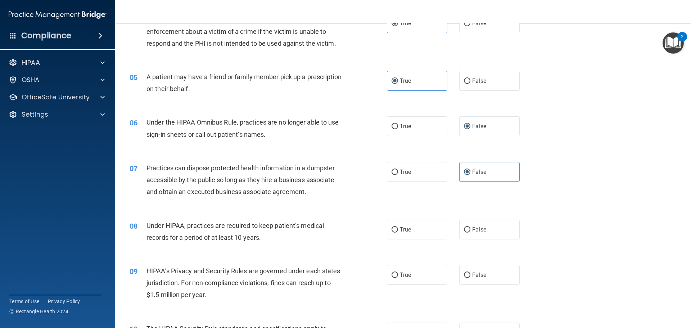
scroll to position [252, 0]
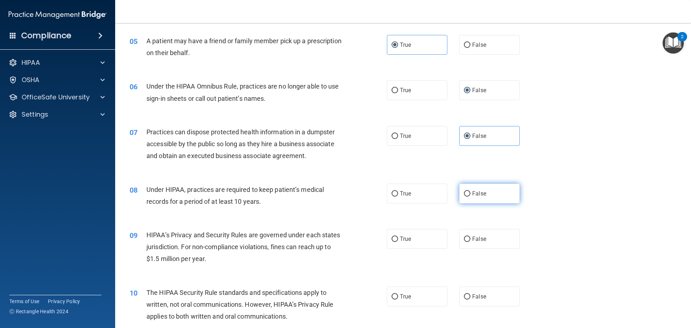
click at [493, 201] on label "False" at bounding box center [489, 193] width 60 height 20
click at [470, 196] on input "False" at bounding box center [467, 193] width 6 height 5
radio input "true"
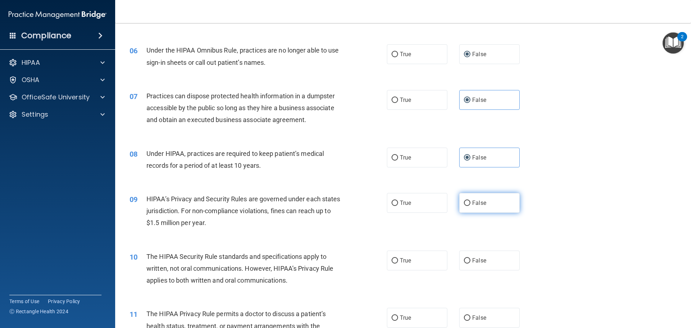
click at [474, 206] on span "False" at bounding box center [479, 202] width 14 height 7
click at [470, 206] on input "False" at bounding box center [467, 202] width 6 height 5
radio input "true"
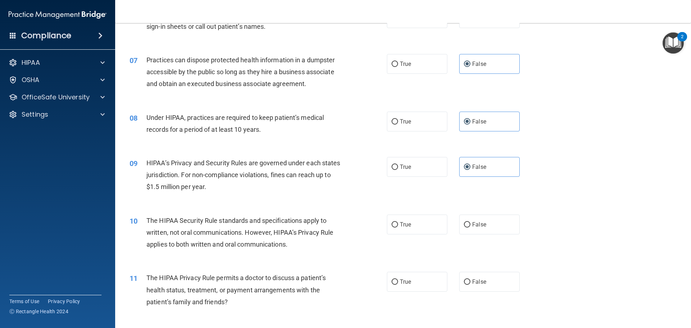
scroll to position [360, 0]
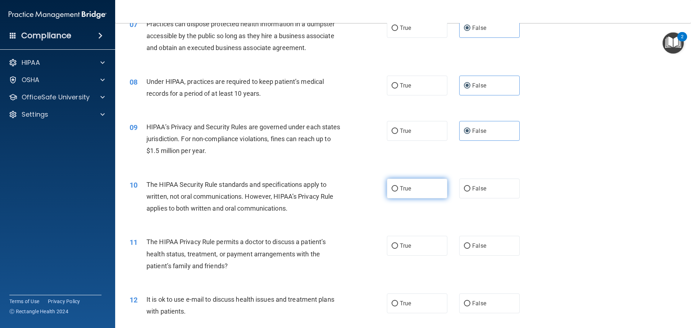
click at [392, 189] on input "True" at bounding box center [394, 188] width 6 height 5
radio input "true"
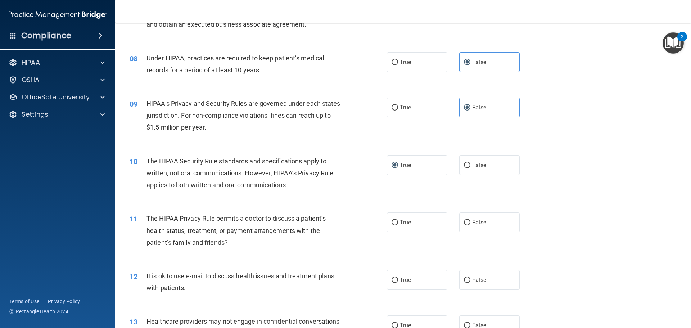
scroll to position [396, 0]
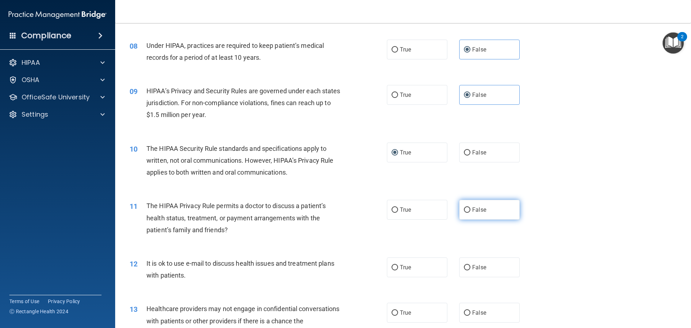
click at [496, 205] on label "False" at bounding box center [489, 210] width 60 height 20
click at [470, 207] on input "False" at bounding box center [467, 209] width 6 height 5
radio input "true"
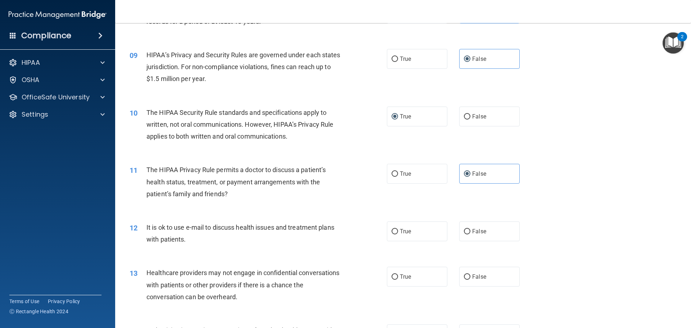
scroll to position [468, 0]
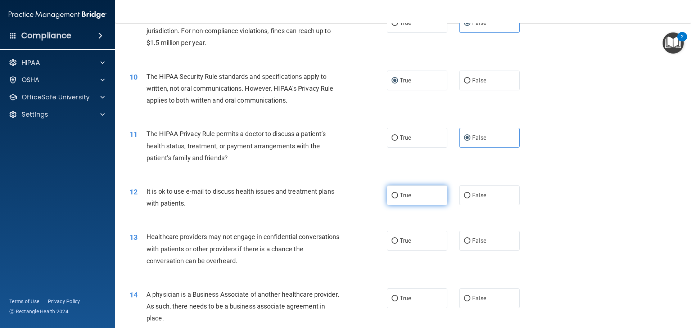
click at [393, 199] on label "True" at bounding box center [417, 195] width 60 height 20
click at [393, 198] on input "True" at bounding box center [394, 195] width 6 height 5
radio input "true"
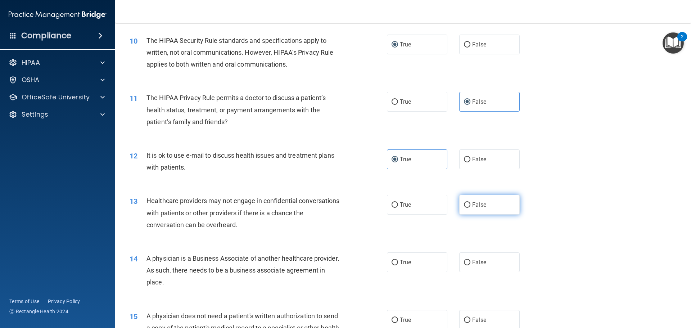
click at [472, 206] on span "False" at bounding box center [479, 204] width 14 height 7
click at [469, 206] on input "False" at bounding box center [467, 204] width 6 height 5
radio input "true"
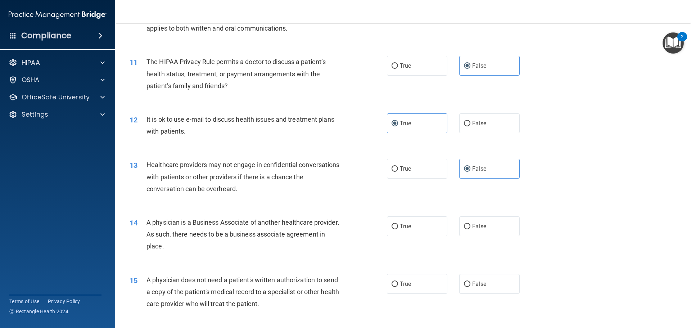
scroll to position [575, 0]
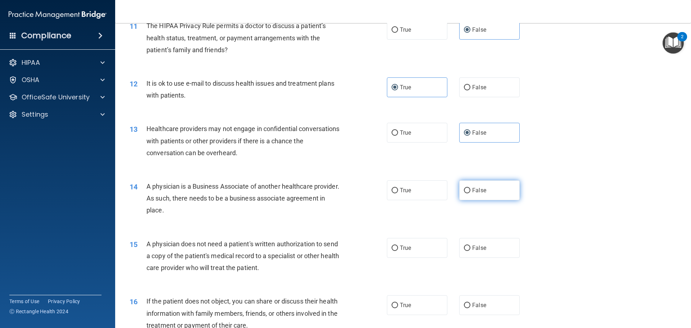
click at [466, 195] on label "False" at bounding box center [489, 190] width 60 height 20
click at [466, 193] on input "False" at bounding box center [467, 190] width 6 height 5
radio input "true"
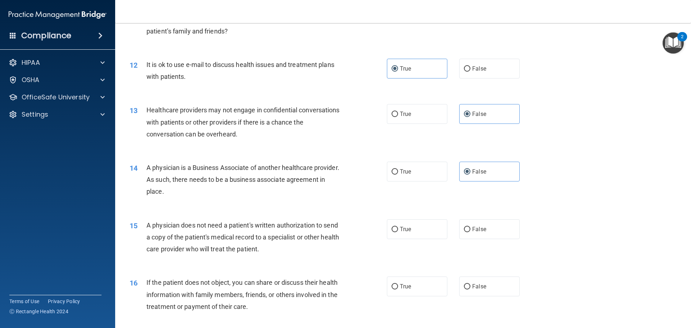
scroll to position [611, 0]
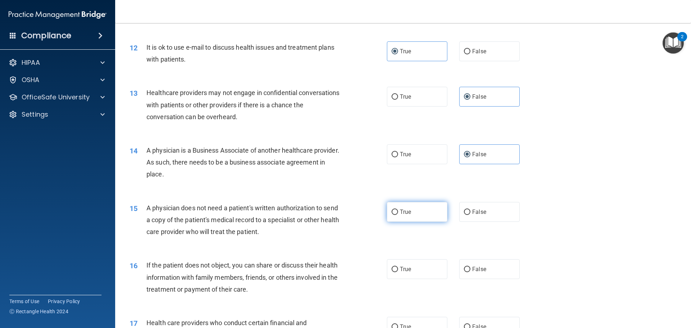
click at [402, 215] on span "True" at bounding box center [405, 211] width 11 height 7
click at [398, 215] on input "True" at bounding box center [394, 211] width 6 height 5
radio input "true"
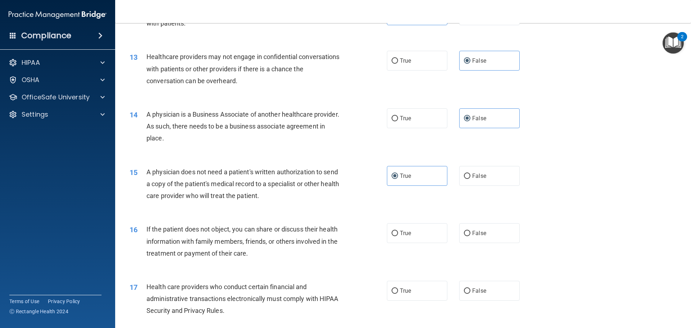
scroll to position [683, 0]
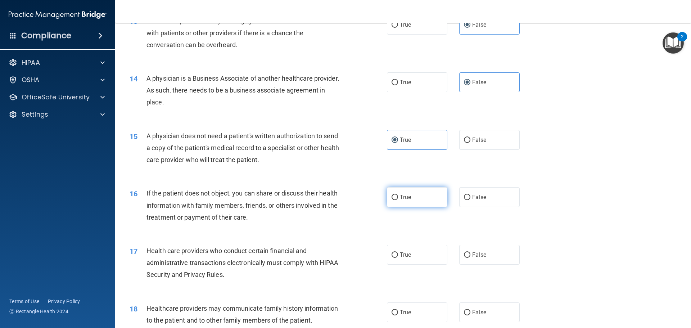
click at [394, 201] on label "True" at bounding box center [417, 197] width 60 height 20
click at [394, 200] on input "True" at bounding box center [394, 197] width 6 height 5
radio input "true"
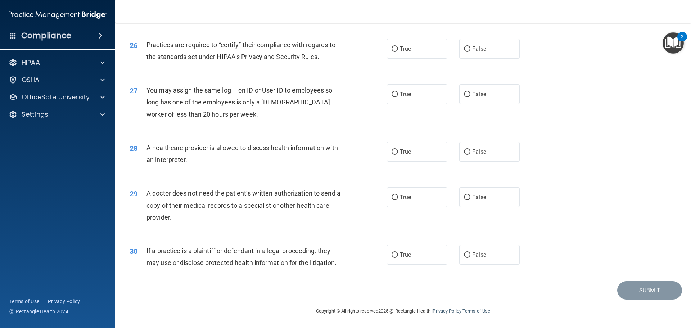
scroll to position [1346, 0]
click at [393, 248] on label "True" at bounding box center [417, 254] width 60 height 20
click at [393, 252] on input "True" at bounding box center [394, 254] width 6 height 5
radio input "true"
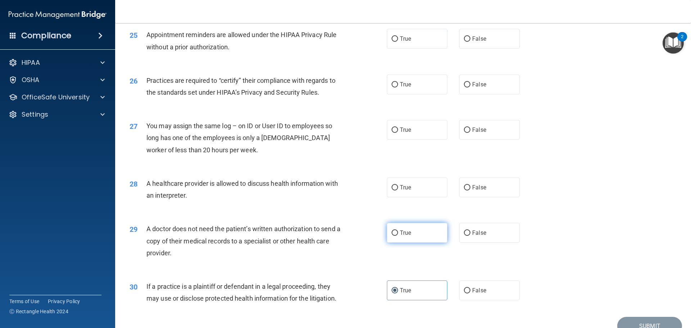
click at [405, 233] on span "True" at bounding box center [405, 232] width 11 height 7
click at [398, 233] on input "True" at bounding box center [394, 232] width 6 height 5
radio input "true"
click at [487, 230] on label "False" at bounding box center [489, 233] width 60 height 20
click at [470, 230] on input "False" at bounding box center [467, 232] width 6 height 5
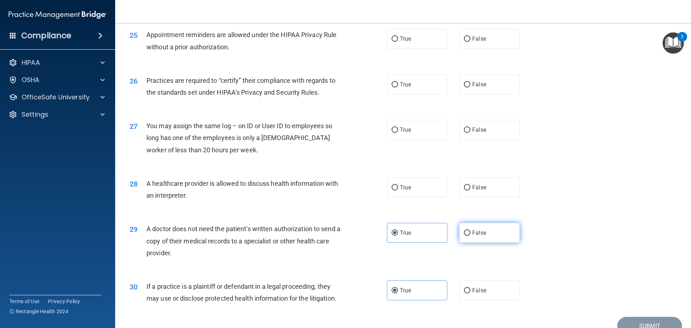
radio input "true"
radio input "false"
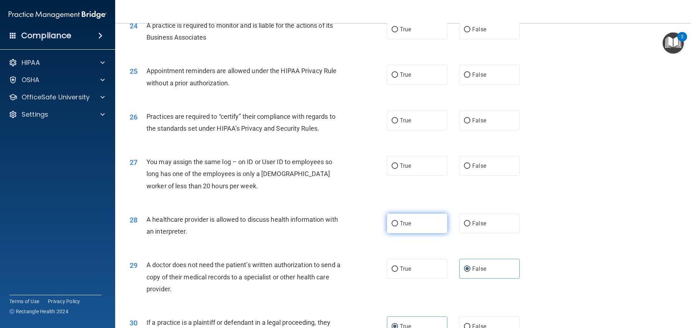
click at [437, 225] on label "True" at bounding box center [417, 223] width 60 height 20
click at [398, 225] on input "True" at bounding box center [394, 223] width 6 height 5
radio input "true"
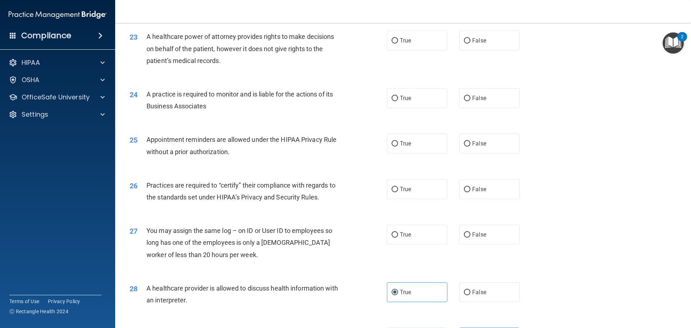
scroll to position [1203, 0]
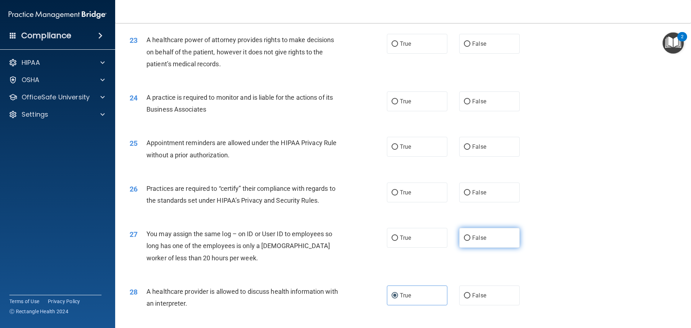
click at [474, 242] on label "False" at bounding box center [489, 238] width 60 height 20
click at [470, 241] on input "False" at bounding box center [467, 237] width 6 height 5
radio input "true"
click at [489, 197] on label "False" at bounding box center [489, 192] width 60 height 20
click at [470, 195] on input "False" at bounding box center [467, 192] width 6 height 5
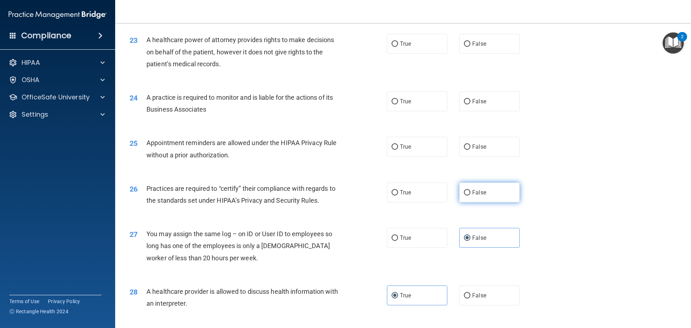
radio input "true"
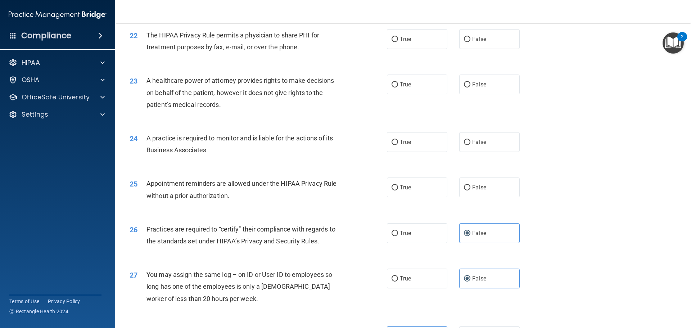
scroll to position [1131, 0]
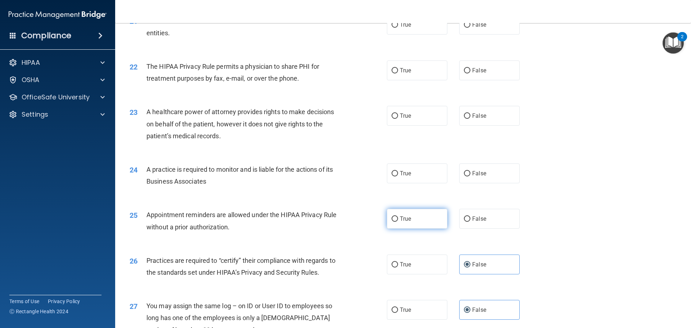
click at [401, 224] on label "True" at bounding box center [417, 219] width 60 height 20
click at [398, 222] on input "True" at bounding box center [394, 218] width 6 height 5
radio input "true"
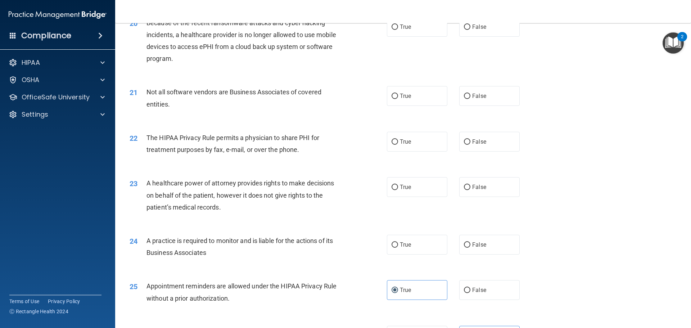
scroll to position [1059, 0]
click at [393, 248] on input "True" at bounding box center [394, 245] width 6 height 5
radio input "true"
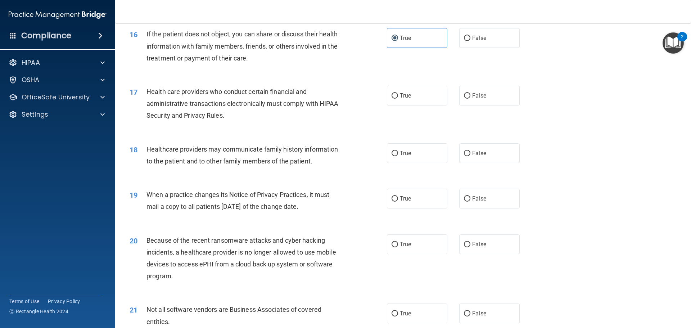
scroll to position [807, 0]
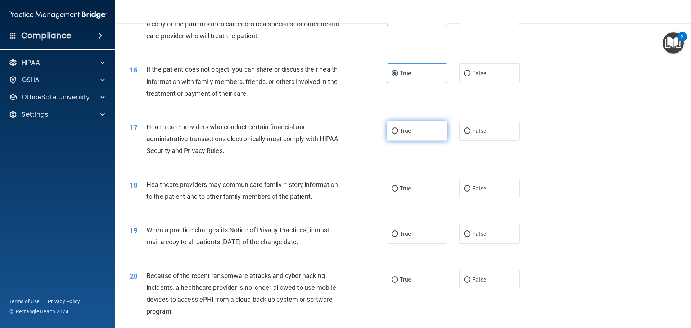
click at [400, 134] on span "True" at bounding box center [405, 130] width 11 height 7
click at [398, 134] on input "True" at bounding box center [394, 130] width 6 height 5
radio input "true"
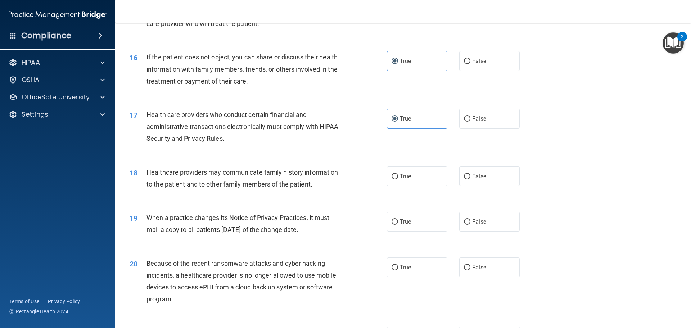
scroll to position [843, 0]
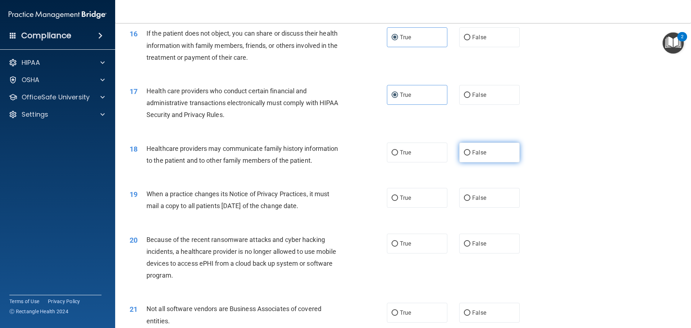
click at [478, 152] on span "False" at bounding box center [479, 152] width 14 height 7
click at [470, 152] on input "False" at bounding box center [467, 152] width 6 height 5
radio input "true"
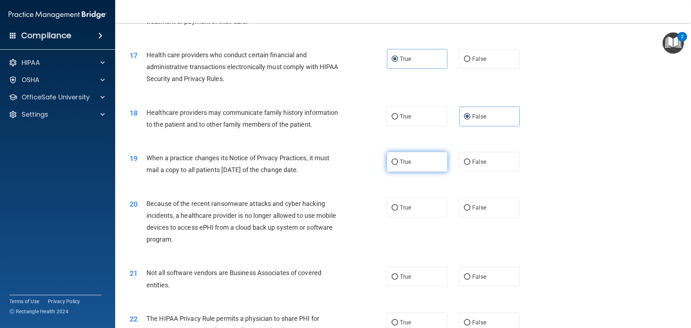
click at [392, 160] on input "True" at bounding box center [394, 161] width 6 height 5
radio input "true"
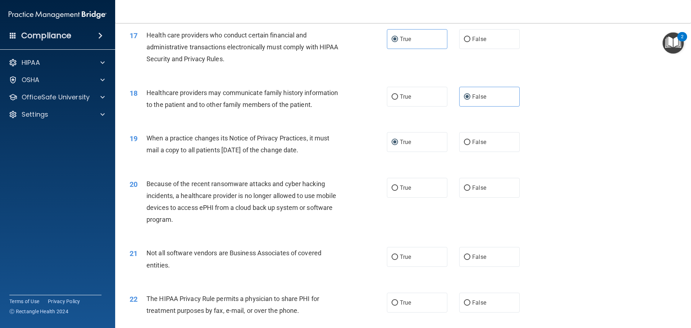
scroll to position [915, 0]
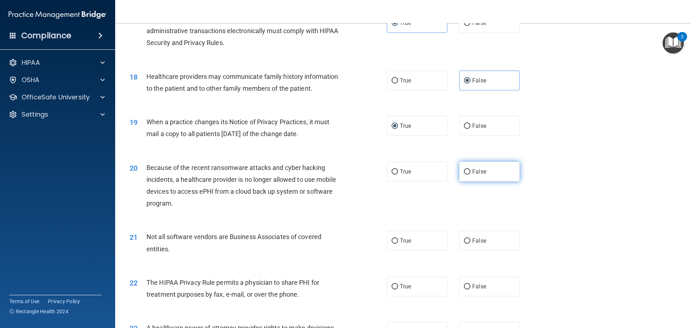
click at [461, 177] on label "False" at bounding box center [489, 171] width 60 height 20
click at [464, 174] on input "False" at bounding box center [467, 171] width 6 height 5
radio input "true"
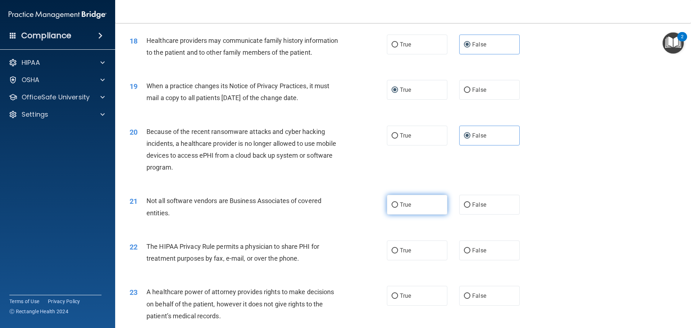
click at [402, 202] on span "True" at bounding box center [405, 204] width 11 height 7
click at [398, 202] on input "True" at bounding box center [394, 204] width 6 height 5
radio input "true"
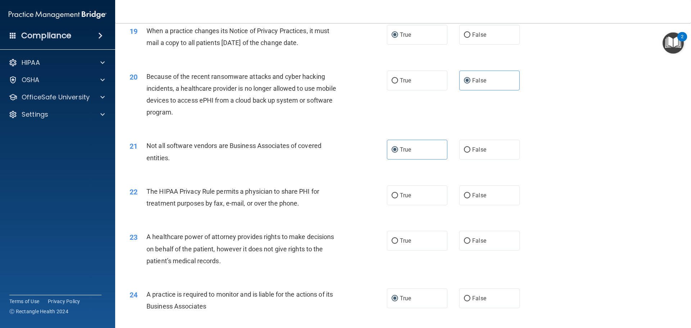
scroll to position [1023, 0]
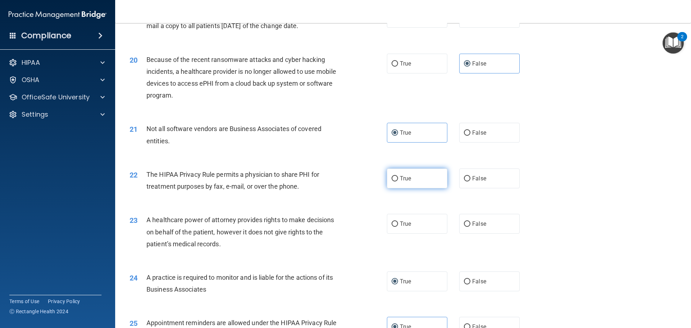
click at [400, 178] on span "True" at bounding box center [405, 178] width 11 height 7
click at [398, 178] on input "True" at bounding box center [394, 178] width 6 height 5
radio input "true"
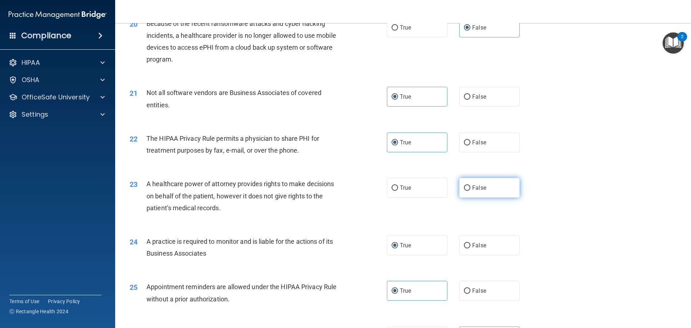
click at [488, 192] on label "False" at bounding box center [489, 188] width 60 height 20
click at [470, 191] on input "False" at bounding box center [467, 187] width 6 height 5
radio input "true"
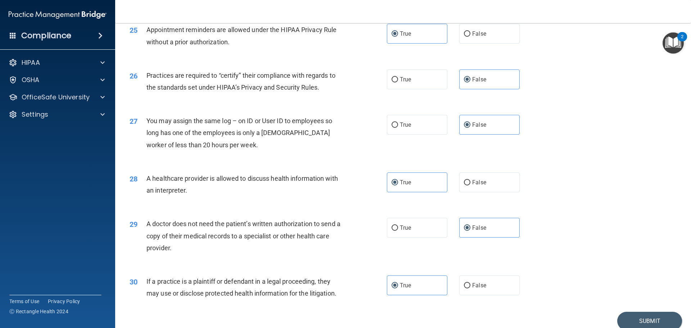
scroll to position [1346, 0]
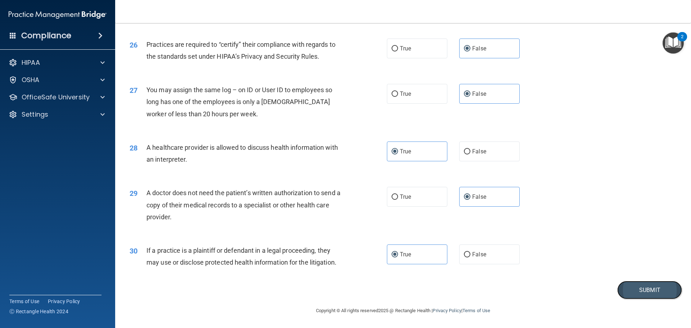
click at [656, 284] on button "Submit" at bounding box center [649, 290] width 65 height 18
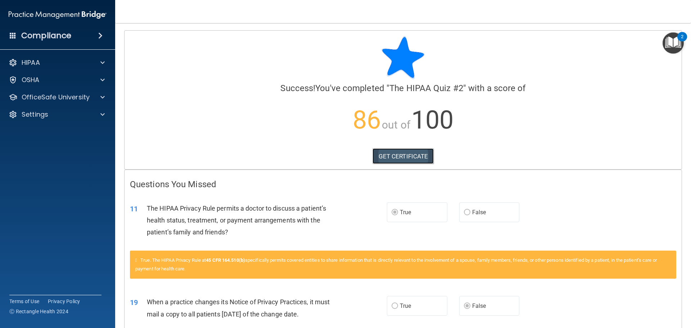
click at [401, 156] on link "GET CERTIFICATE" at bounding box center [402, 156] width 61 height 16
click at [42, 101] on p "OfficeSafe University" at bounding box center [56, 97] width 68 height 9
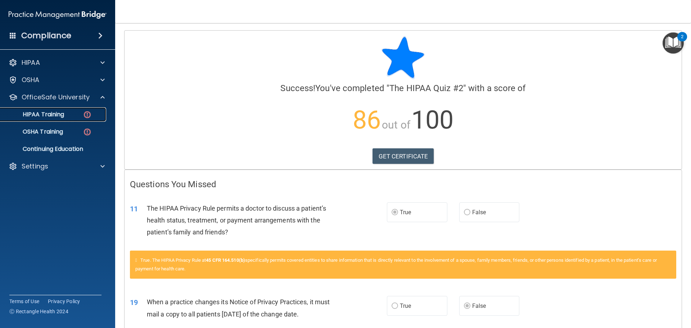
click at [45, 115] on p "HIPAA Training" at bounding box center [34, 114] width 59 height 7
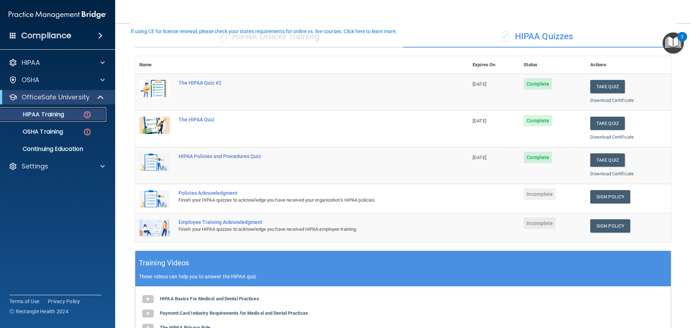
scroll to position [108, 0]
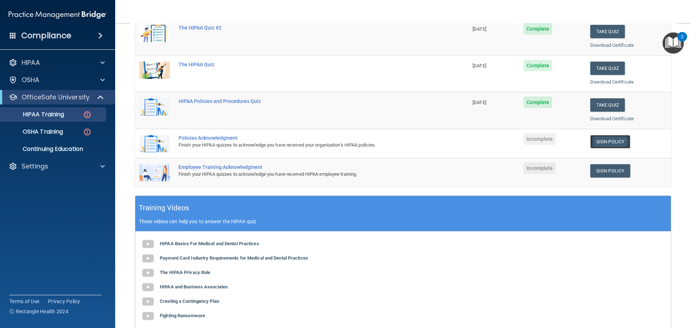
click at [609, 136] on link "Sign Policy" at bounding box center [610, 141] width 40 height 13
click at [600, 141] on link "Sign Policy" at bounding box center [610, 141] width 40 height 13
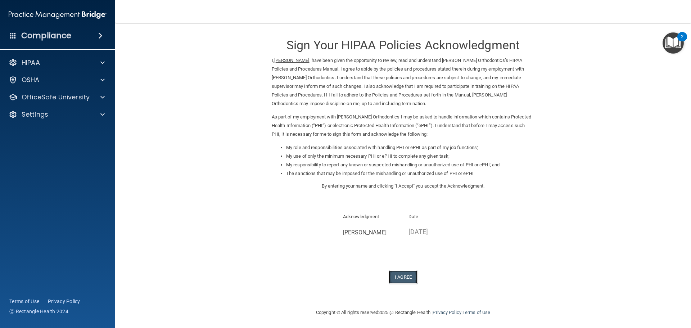
click at [389, 276] on button "I Agree" at bounding box center [402, 276] width 29 height 13
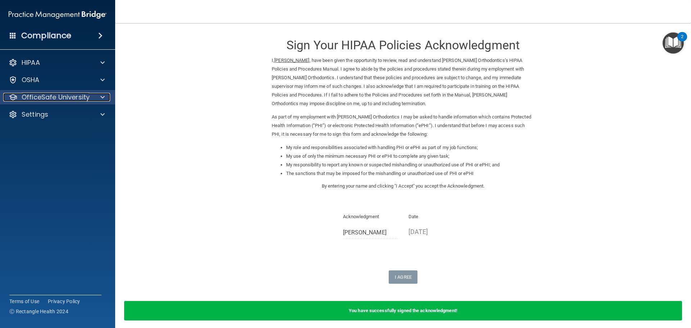
click at [83, 95] on p "OfficeSafe University" at bounding box center [56, 97] width 68 height 9
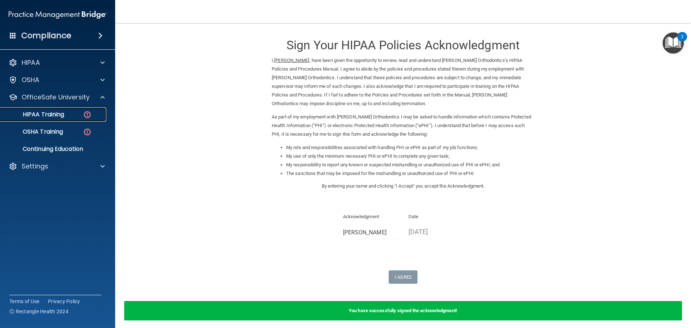
click at [71, 113] on div "HIPAA Training" at bounding box center [54, 114] width 98 height 7
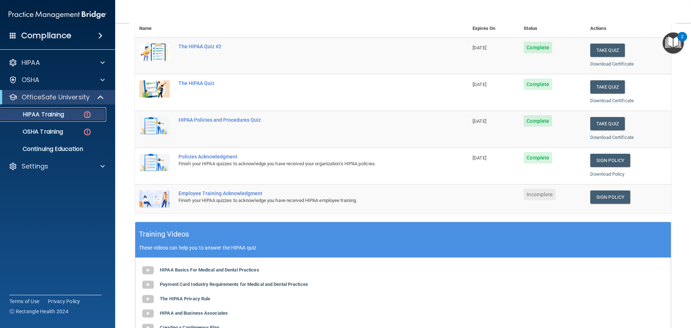
scroll to position [108, 0]
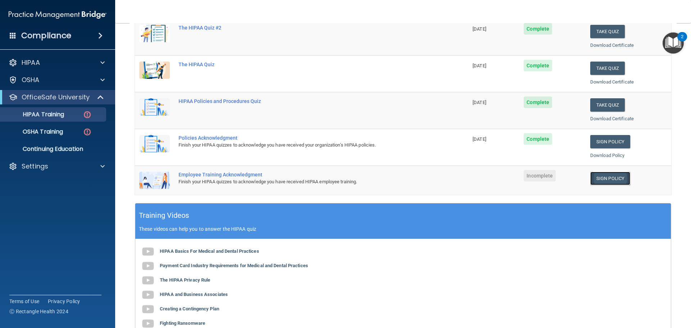
click at [596, 179] on link "Sign Policy" at bounding box center [610, 178] width 40 height 13
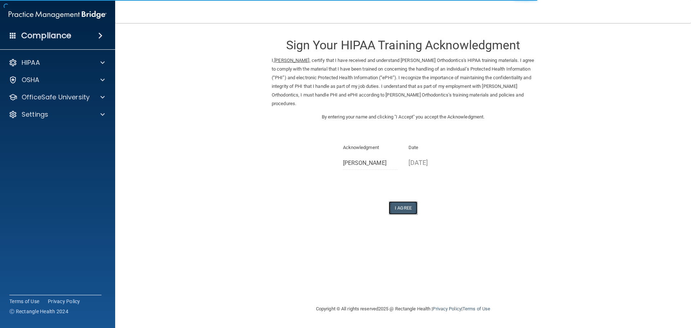
click at [398, 201] on button "I Agree" at bounding box center [402, 207] width 29 height 13
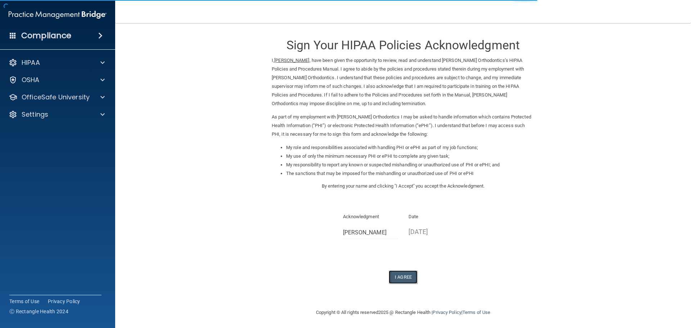
click at [402, 282] on button "I Agree" at bounding box center [402, 276] width 29 height 13
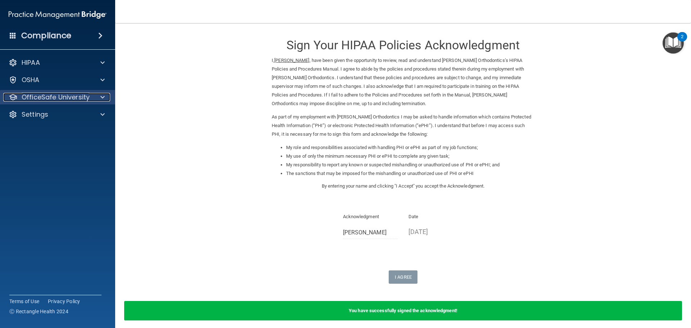
click at [45, 98] on p "OfficeSafe University" at bounding box center [56, 97] width 68 height 9
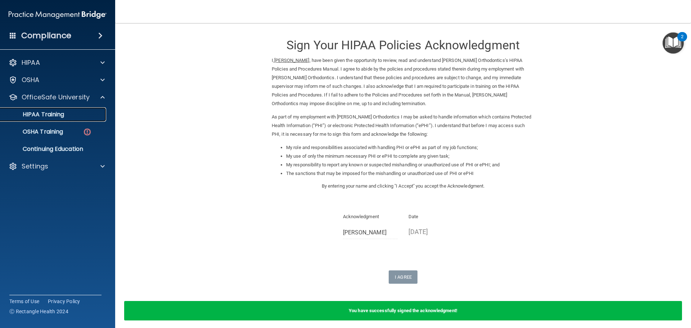
click at [47, 113] on p "HIPAA Training" at bounding box center [34, 114] width 59 height 7
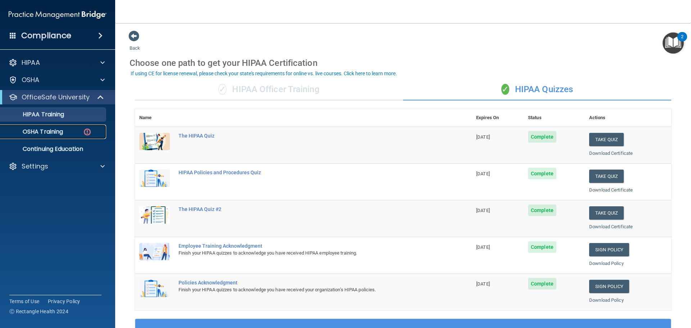
click at [43, 132] on p "OSHA Training" at bounding box center [34, 131] width 58 height 7
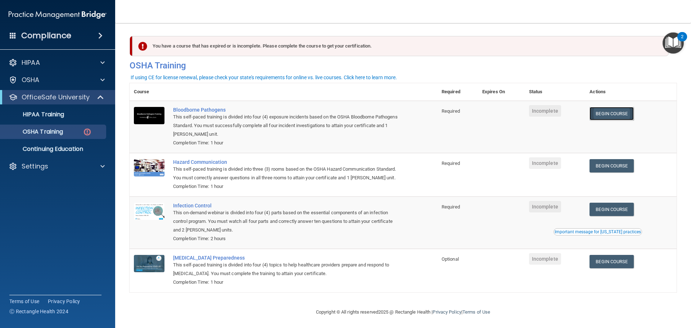
click at [607, 115] on link "Begin Course" at bounding box center [611, 113] width 44 height 13
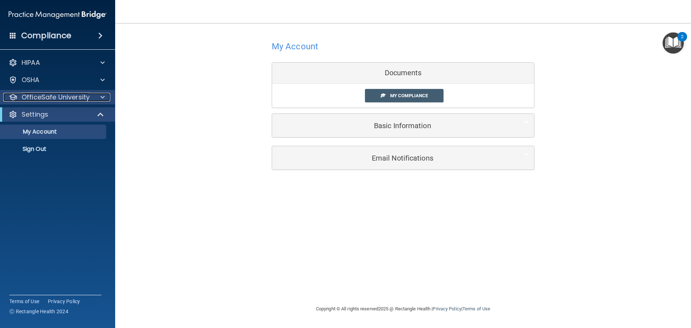
click at [45, 95] on p "OfficeSafe University" at bounding box center [56, 97] width 68 height 9
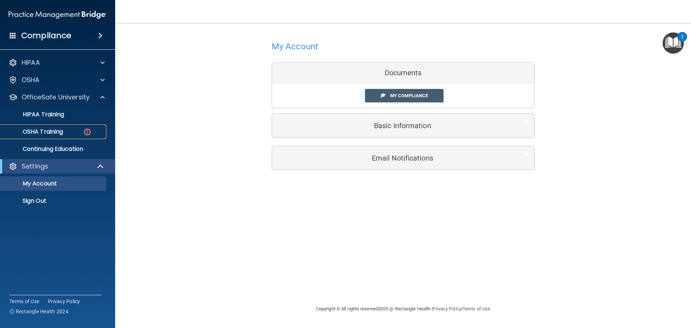
click at [51, 131] on p "OSHA Training" at bounding box center [34, 131] width 58 height 7
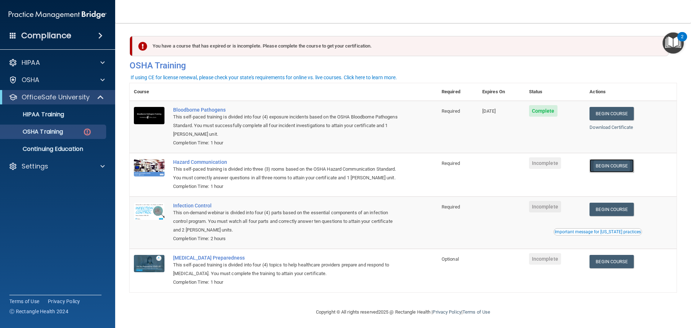
click at [628, 168] on link "Begin Course" at bounding box center [611, 165] width 44 height 13
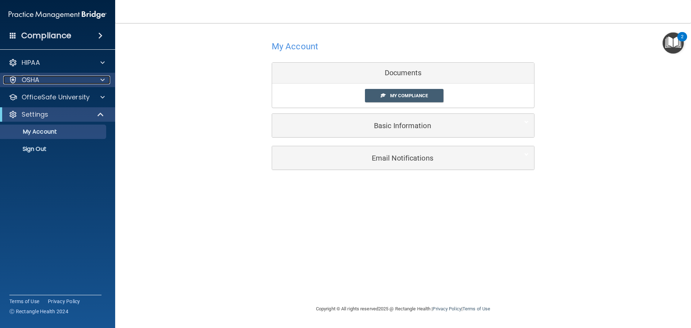
click at [57, 77] on div "OSHA" at bounding box center [47, 80] width 89 height 9
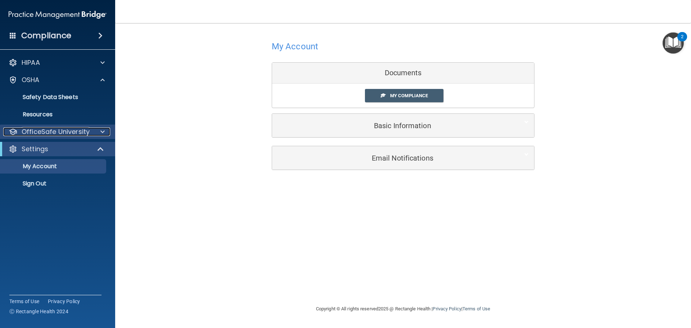
click at [54, 130] on p "OfficeSafe University" at bounding box center [56, 131] width 68 height 9
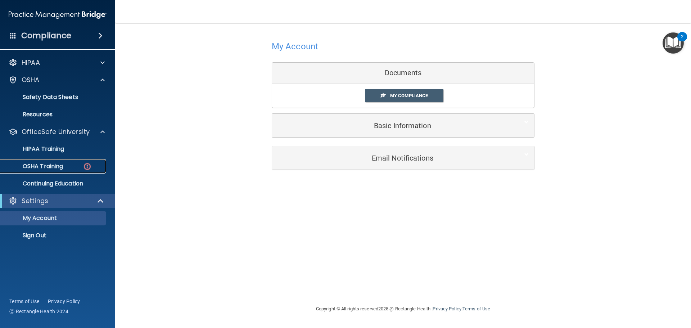
click at [52, 164] on p "OSHA Training" at bounding box center [34, 166] width 58 height 7
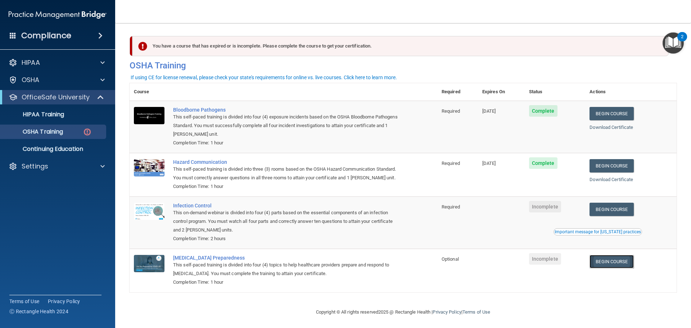
click at [622, 268] on link "Begin Course" at bounding box center [611, 261] width 44 height 13
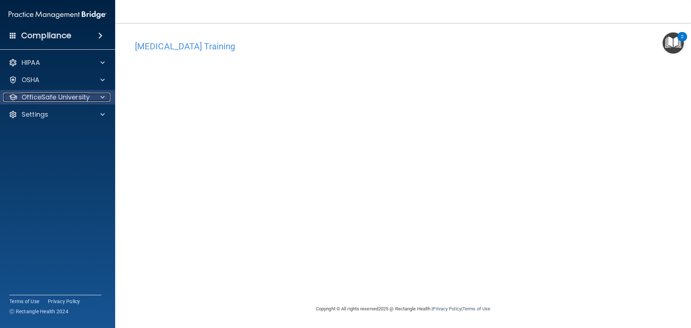
click at [71, 99] on p "OfficeSafe University" at bounding box center [56, 97] width 68 height 9
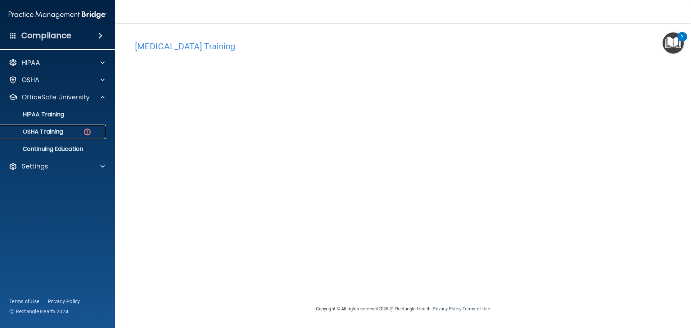
click at [58, 130] on p "OSHA Training" at bounding box center [34, 131] width 58 height 7
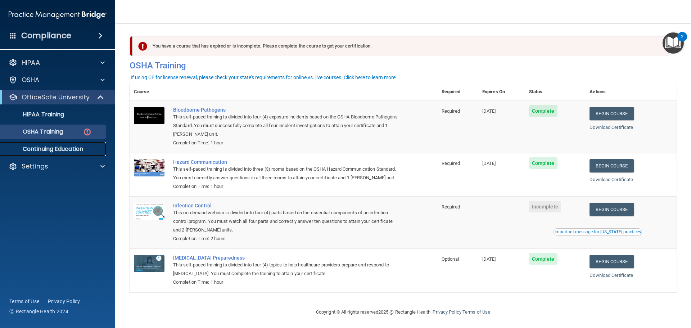
click at [66, 148] on p "Continuing Education" at bounding box center [54, 148] width 98 height 7
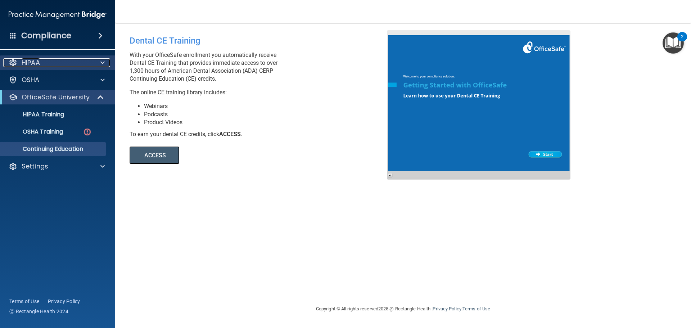
click at [45, 59] on div "HIPAA" at bounding box center [47, 62] width 89 height 9
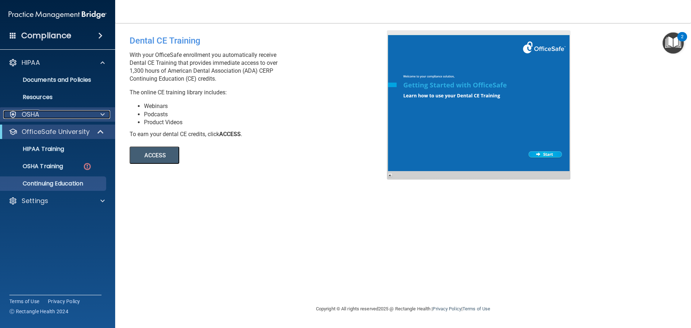
click at [45, 112] on div "OSHA" at bounding box center [47, 114] width 89 height 9
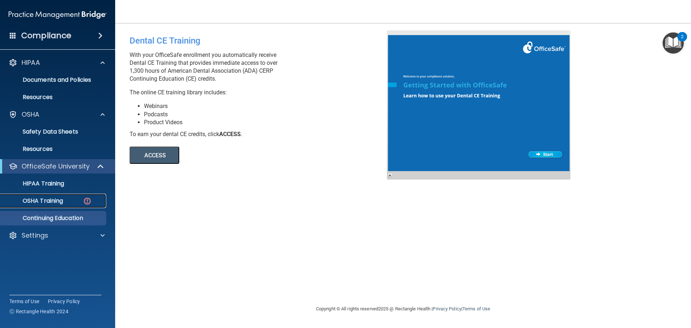
click at [54, 204] on p "OSHA Training" at bounding box center [34, 200] width 58 height 7
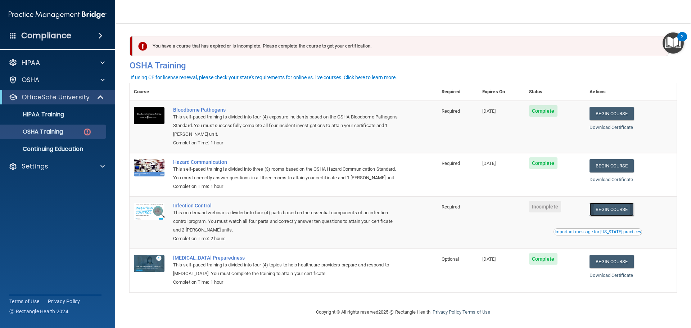
click at [600, 216] on link "Begin Course" at bounding box center [611, 208] width 44 height 13
